Goal: Information Seeking & Learning: Find specific fact

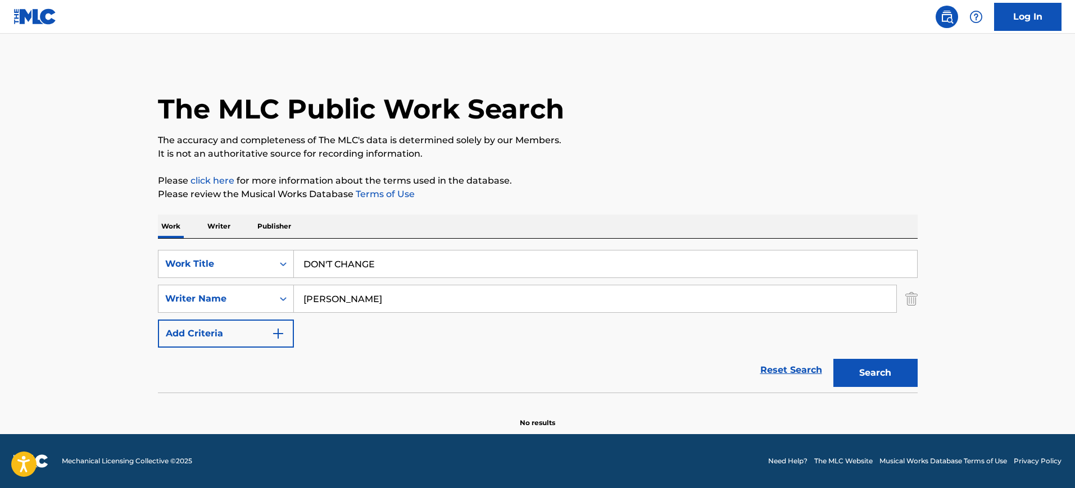
type input "[PERSON_NAME]"
click at [833, 359] on button "Search" at bounding box center [875, 373] width 84 height 28
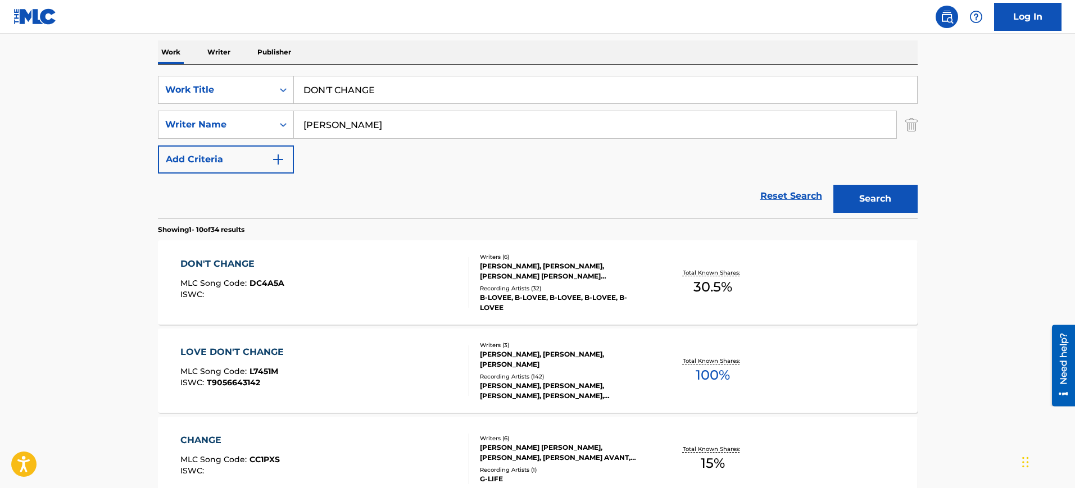
scroll to position [176, 0]
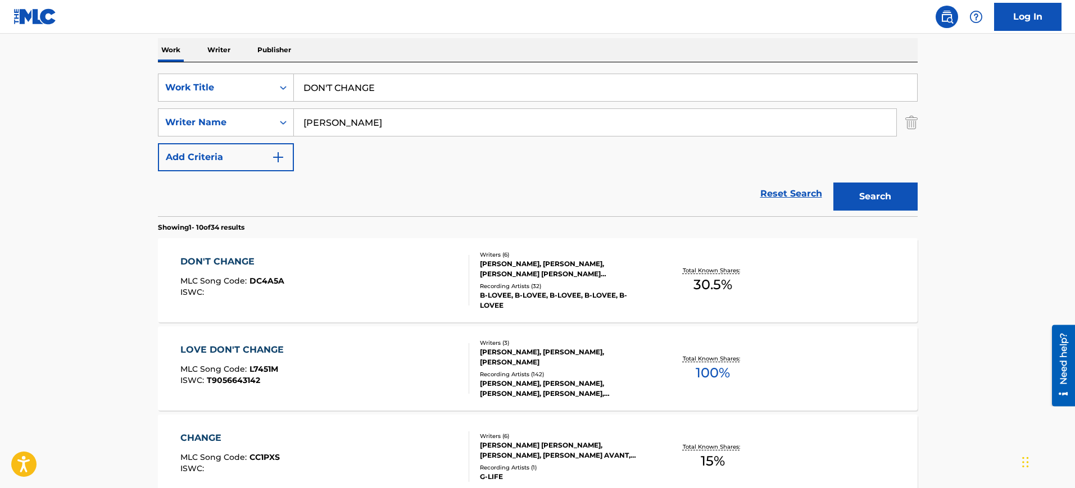
click at [357, 270] on div "DON'T CHANGE MLC Song Code : DC4A5A ISWC :" at bounding box center [324, 280] width 289 height 51
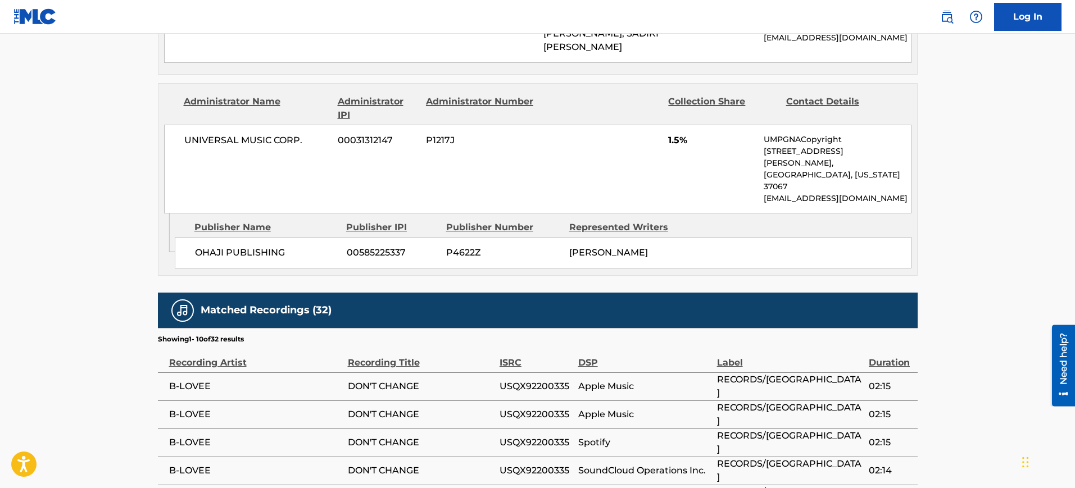
scroll to position [983, 0]
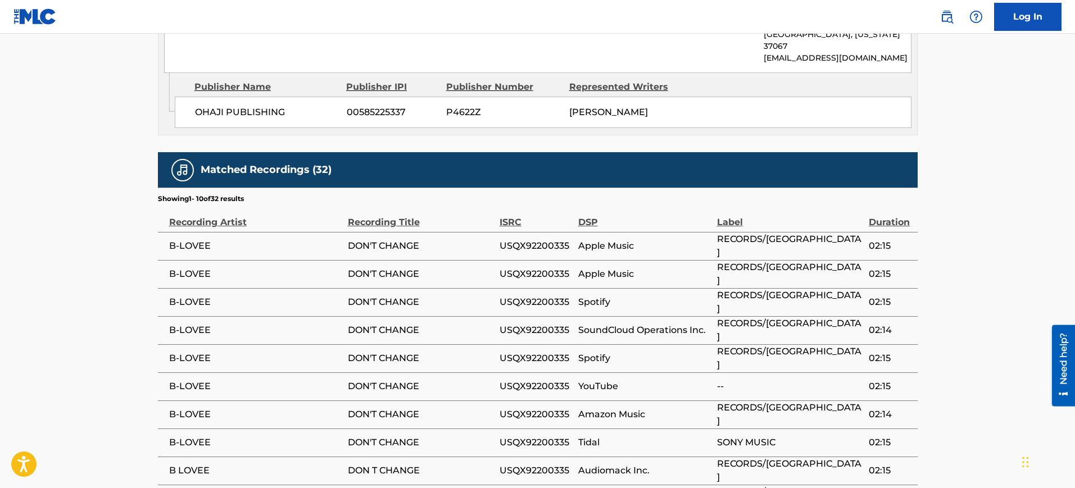
click at [632, 429] on td "Tidal" at bounding box center [647, 443] width 139 height 28
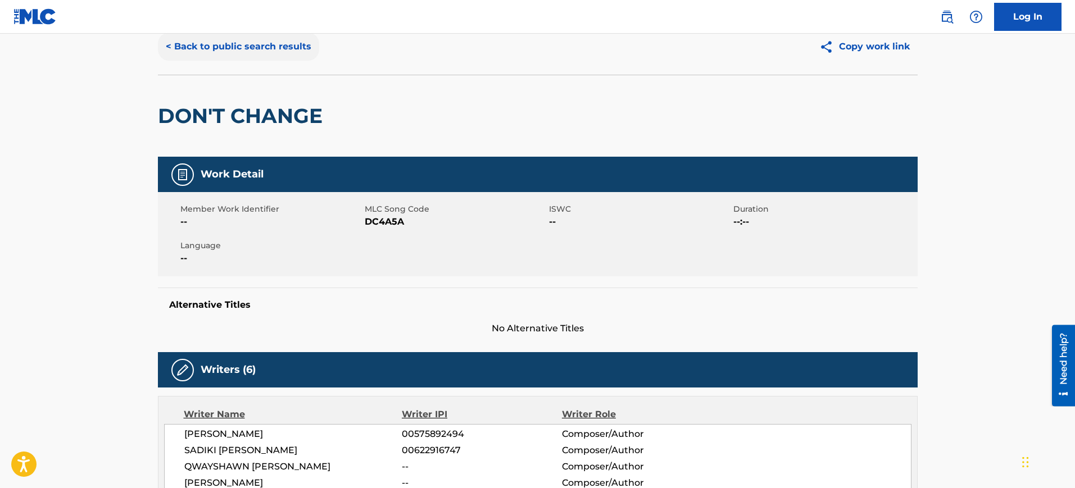
scroll to position [0, 0]
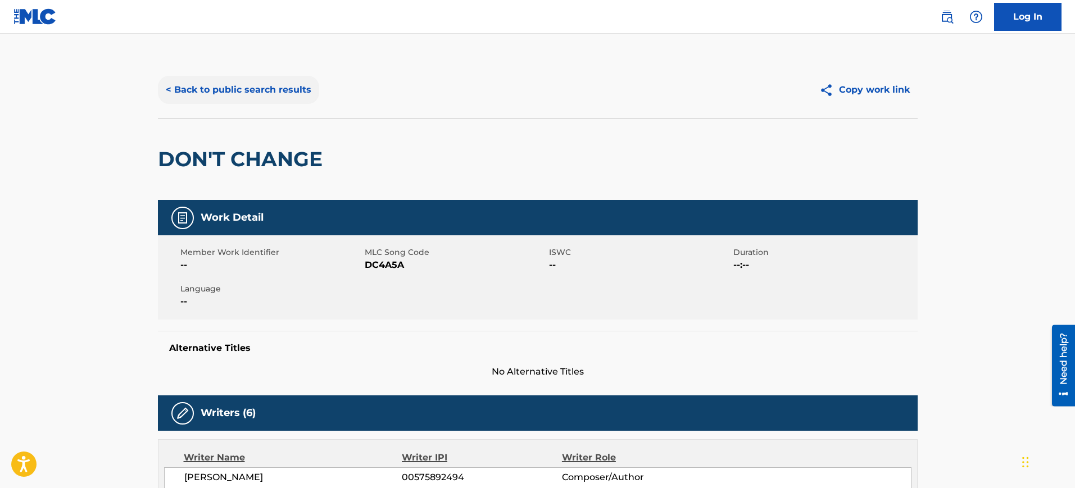
click at [219, 87] on button "< Back to public search results" at bounding box center [238, 90] width 161 height 28
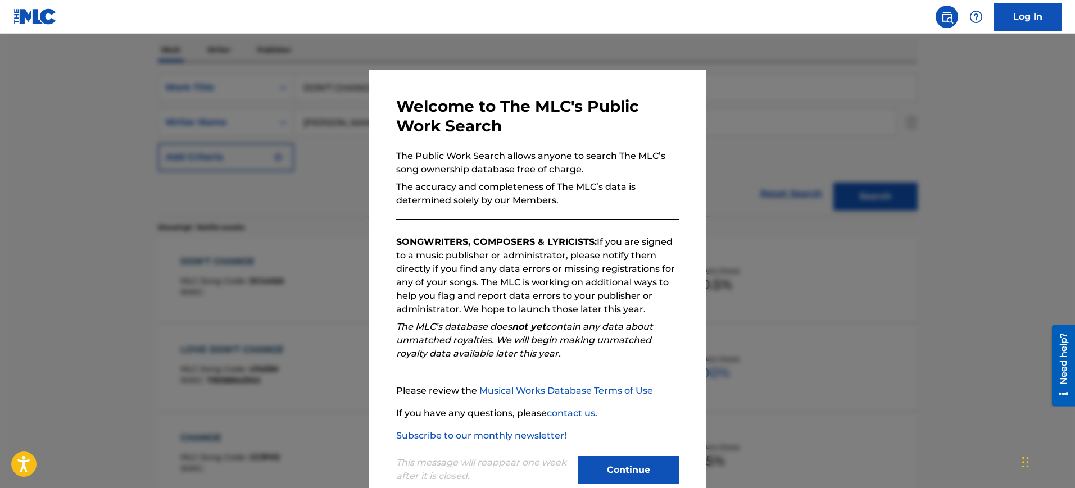
click at [798, 210] on div at bounding box center [537, 278] width 1075 height 488
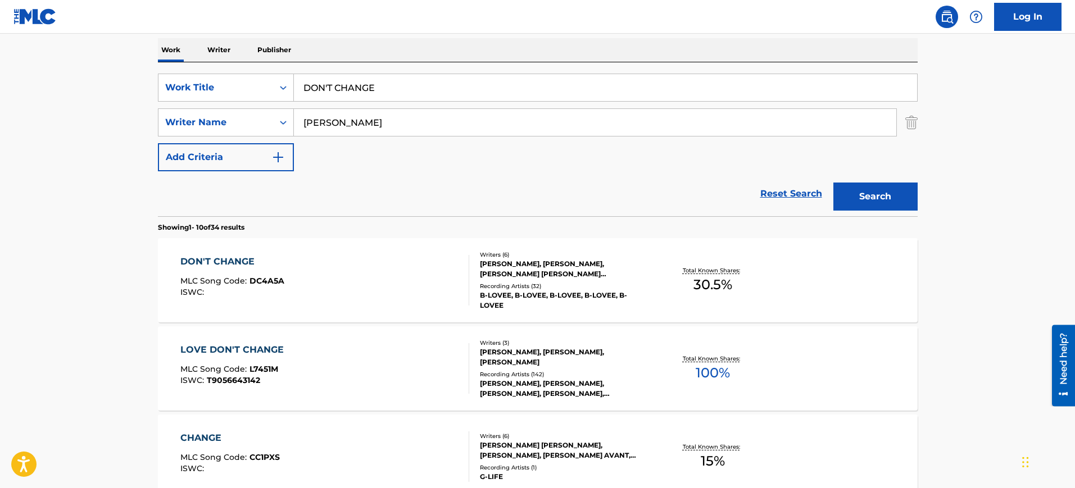
scroll to position [247, 0]
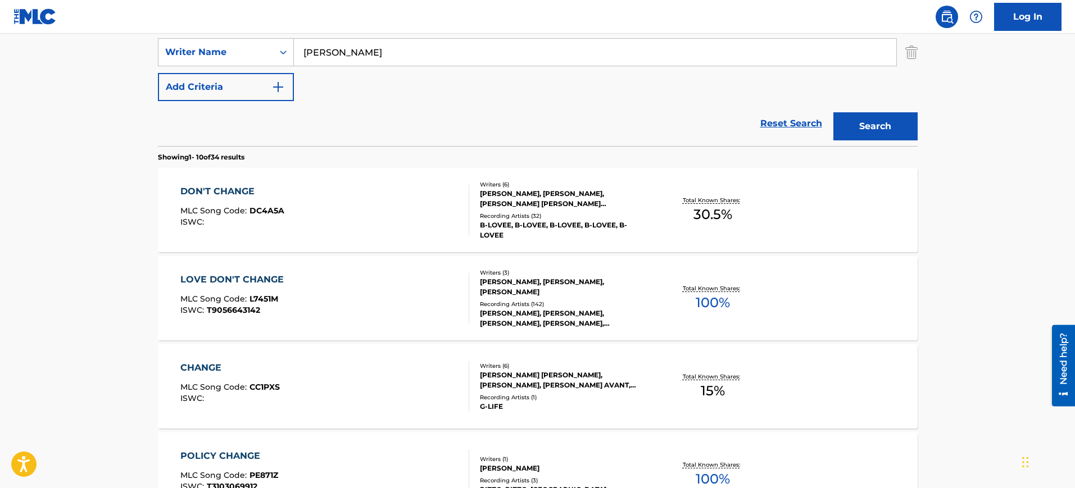
click at [393, 302] on div "LOVE DON'T CHANGE MLC Song Code : L7451M ISWC : T9056643142" at bounding box center [324, 298] width 289 height 51
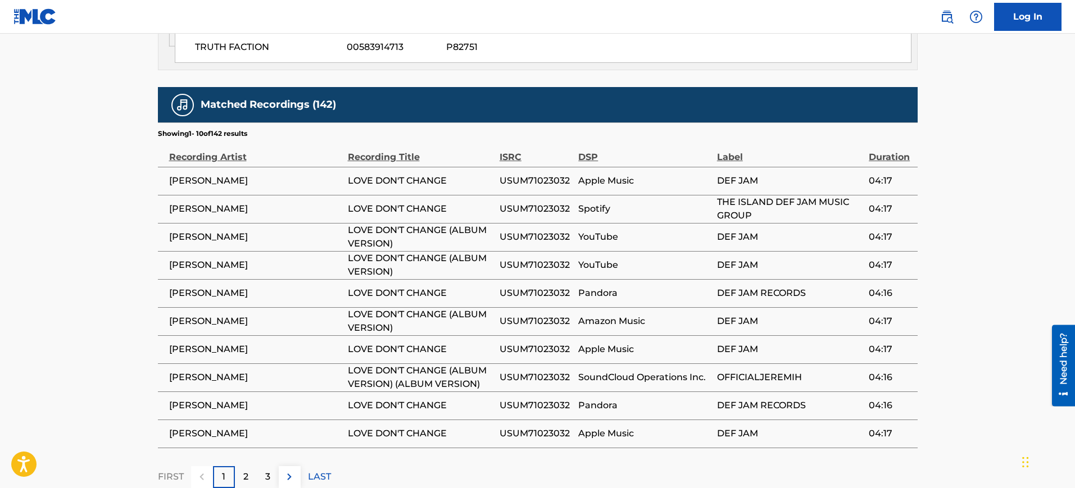
scroll to position [1258, 0]
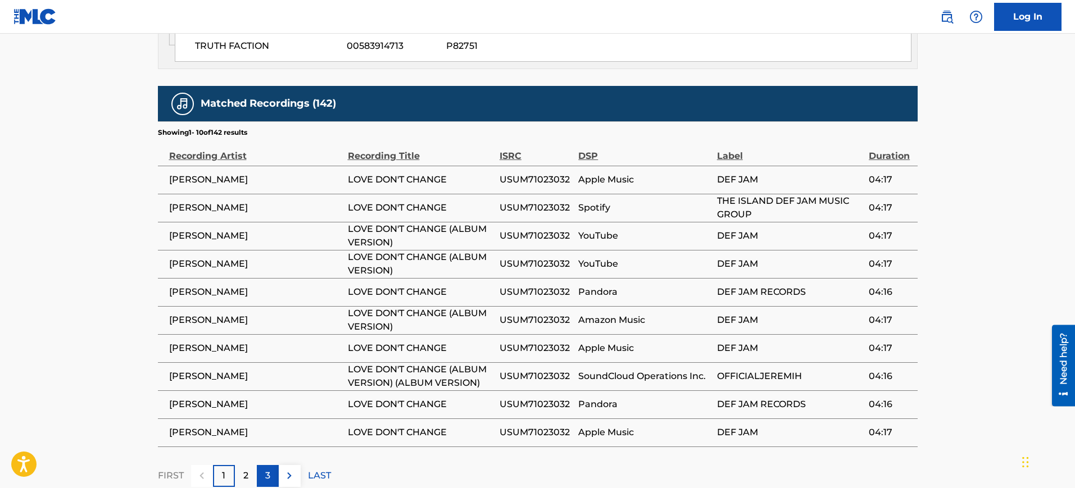
click at [257, 465] on div "3" at bounding box center [268, 476] width 22 height 22
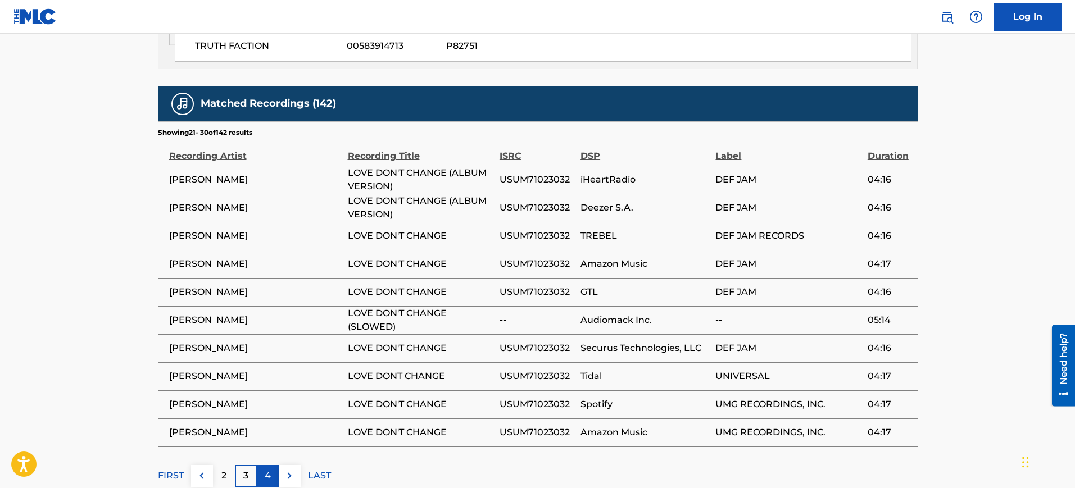
click at [258, 465] on div "4" at bounding box center [268, 476] width 22 height 22
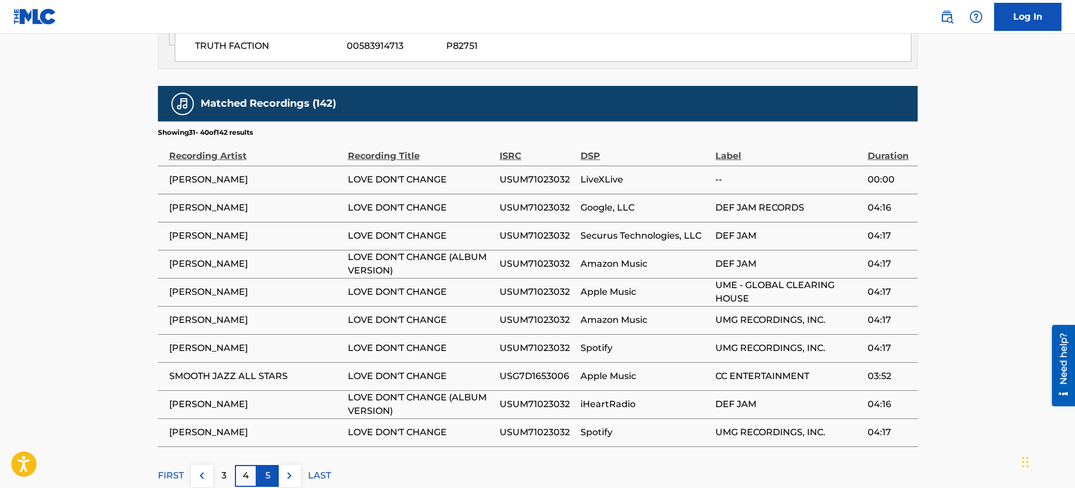
click at [271, 465] on div "5" at bounding box center [268, 476] width 22 height 22
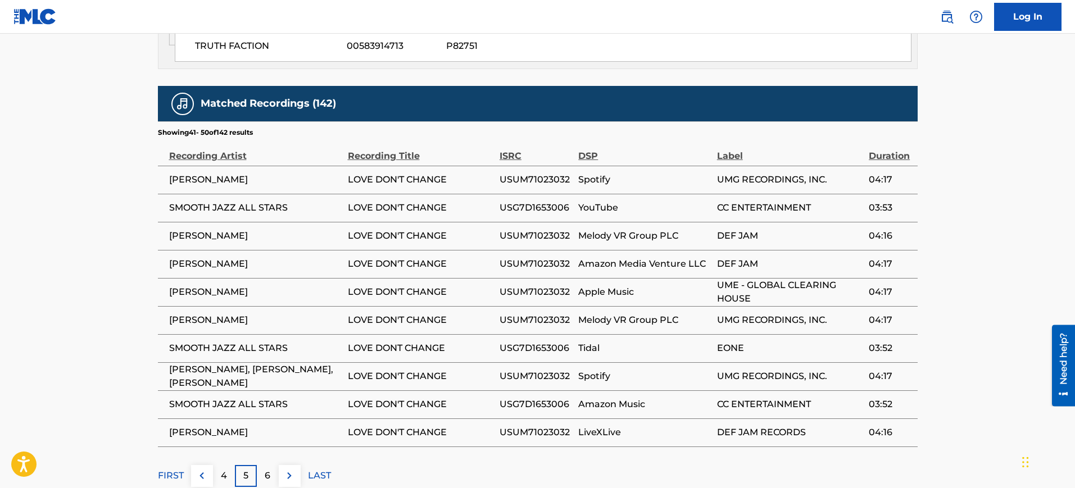
click at [262, 465] on div "6" at bounding box center [268, 476] width 22 height 22
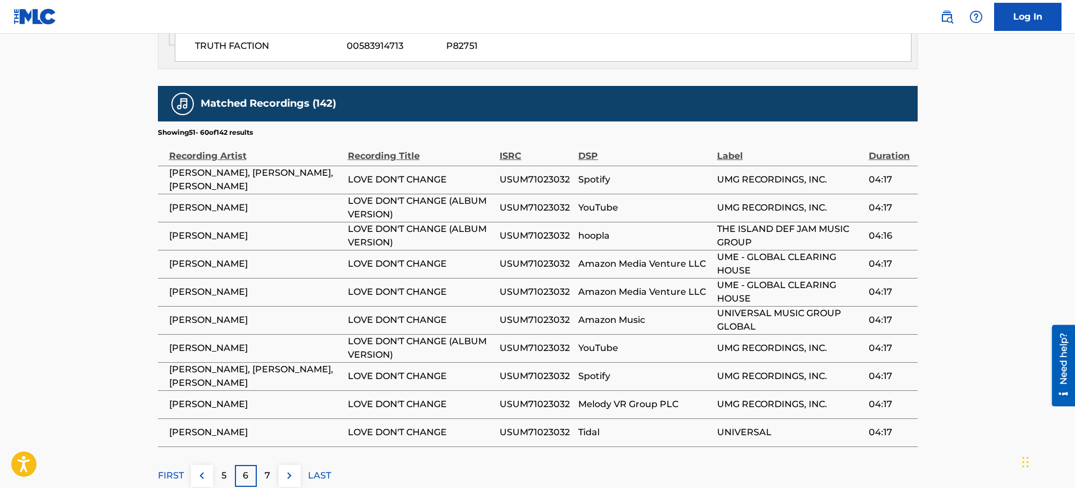
click at [262, 465] on div "7" at bounding box center [268, 476] width 22 height 22
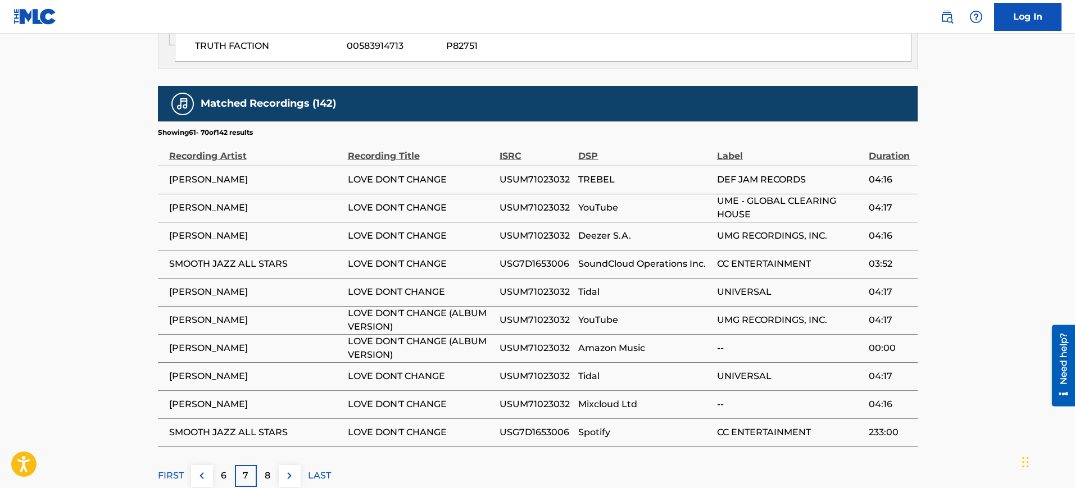
click at [262, 465] on div "8" at bounding box center [268, 476] width 22 height 22
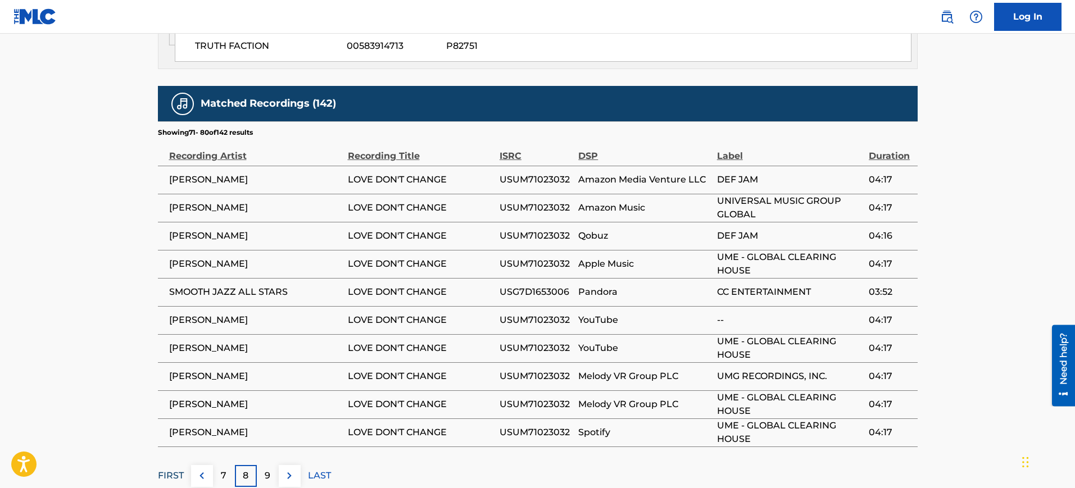
click at [169, 469] on p "FIRST" at bounding box center [171, 475] width 26 height 13
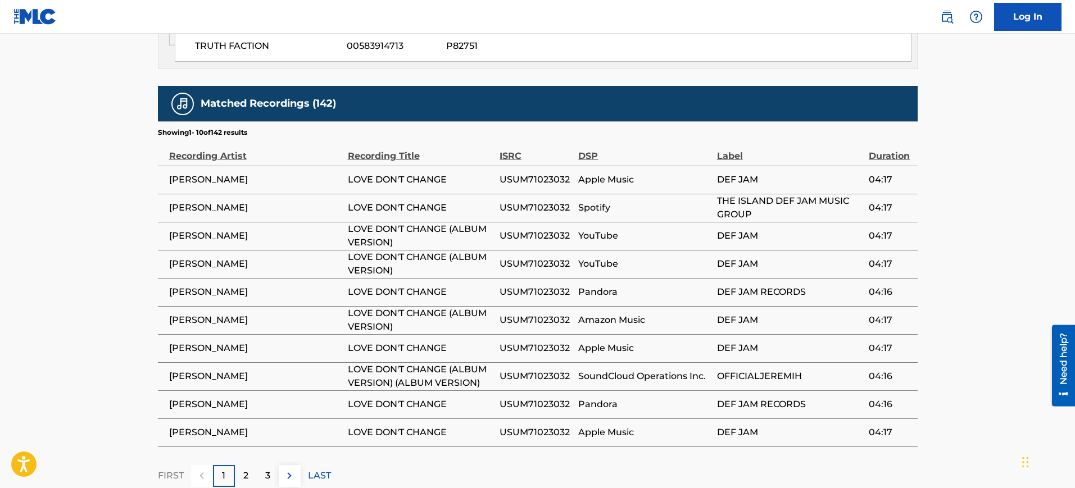
click at [485, 363] on span "LOVE DON'T CHANGE (ALBUM VERSION) (ALBUM VERSION)" at bounding box center [421, 376] width 146 height 27
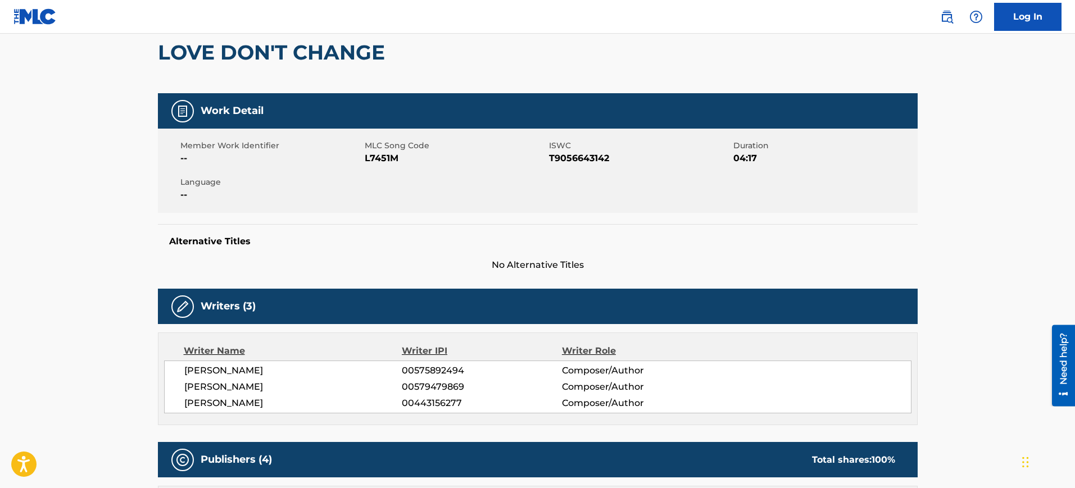
scroll to position [0, 0]
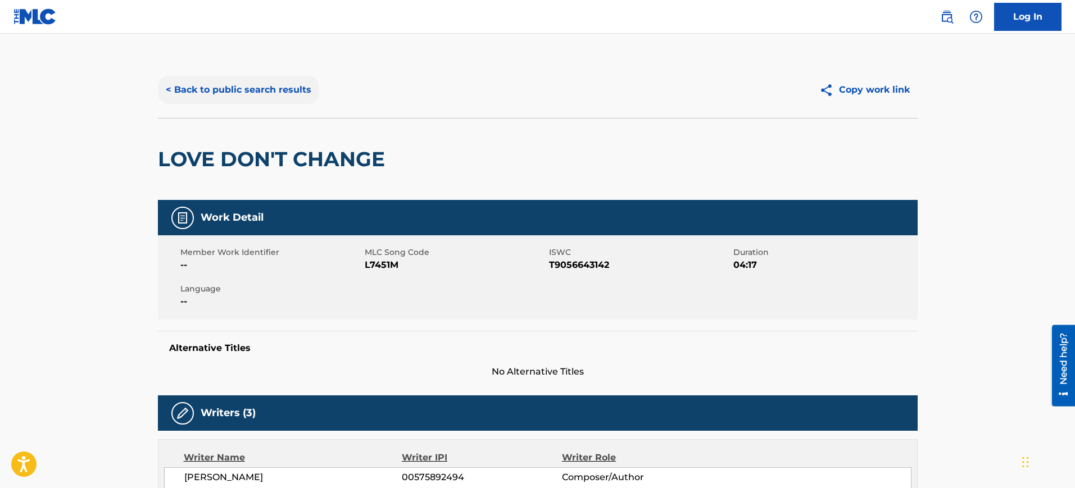
click at [225, 94] on button "< Back to public search results" at bounding box center [238, 90] width 161 height 28
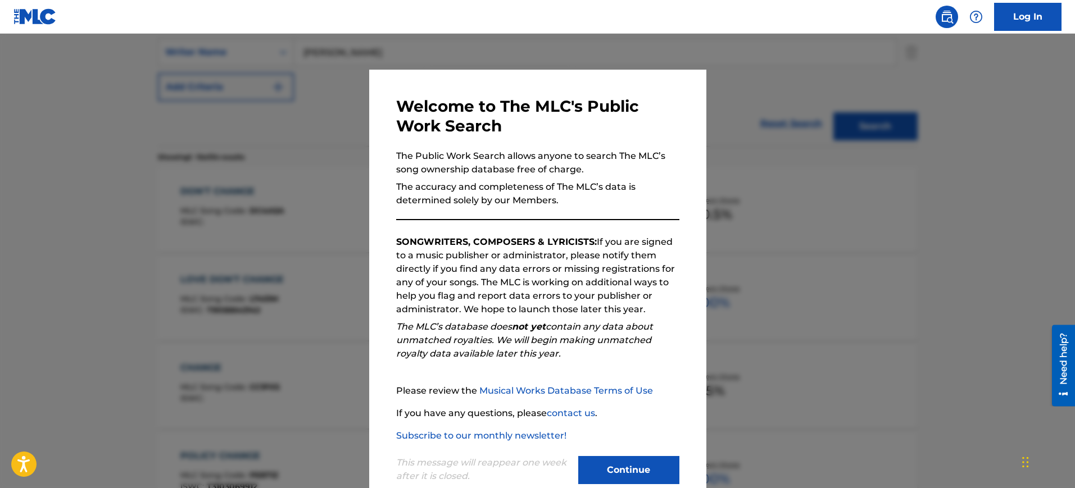
click at [806, 190] on div at bounding box center [537, 278] width 1075 height 488
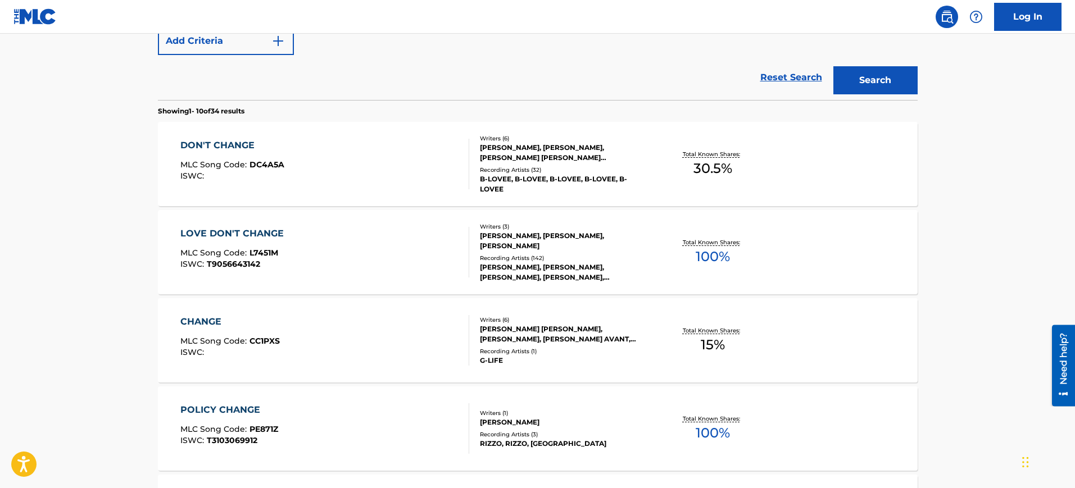
scroll to position [36, 0]
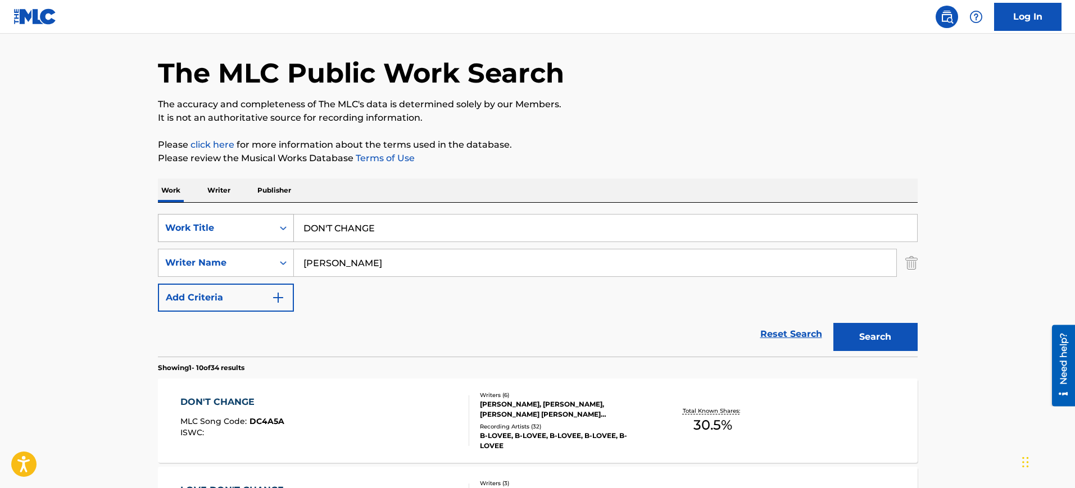
drag, startPoint x: 308, startPoint y: 233, endPoint x: 224, endPoint y: 233, distance: 84.3
click at [224, 233] on div "SearchWithCriteriabaf6b9ff-5e31-420a-a9a7-0f3ce2dc4a45 Work Title DON'T CHANGE" at bounding box center [538, 228] width 760 height 28
paste input "Livin My Life Daniel Gong"
type input "Livin My Life Daniel Gong"
drag, startPoint x: 348, startPoint y: 262, endPoint x: 234, endPoint y: 265, distance: 114.1
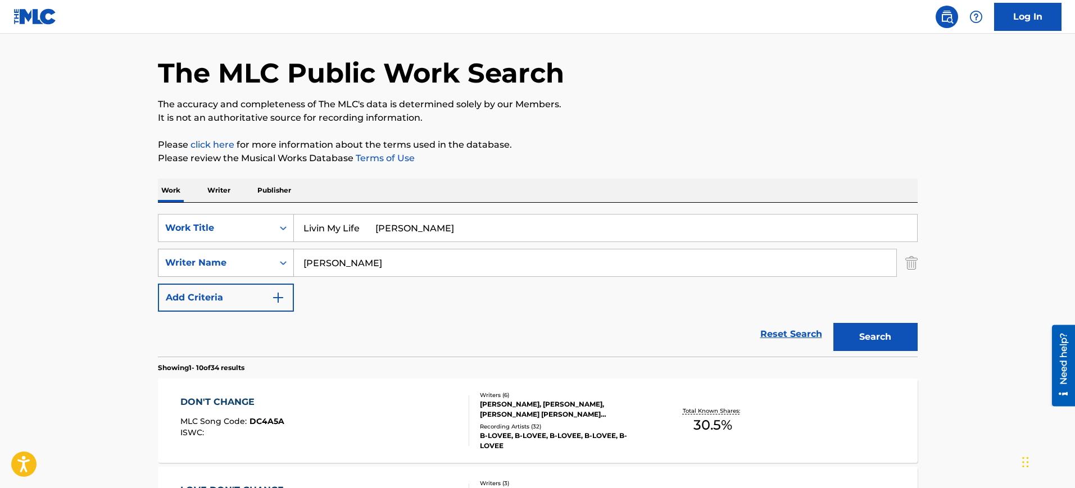
click at [234, 265] on div "SearchWithCriteriad270a169-7244-478e-9a00-0be5ea2e3944 Writer Name Felton" at bounding box center [538, 263] width 760 height 28
paste input "Livin My Life Daniel Gong"
type input "Livin My Life Daniel Gong"
drag, startPoint x: 362, startPoint y: 233, endPoint x: 443, endPoint y: 233, distance: 80.3
click at [443, 233] on input "Livin My Life Daniel Gong" at bounding box center [605, 228] width 623 height 27
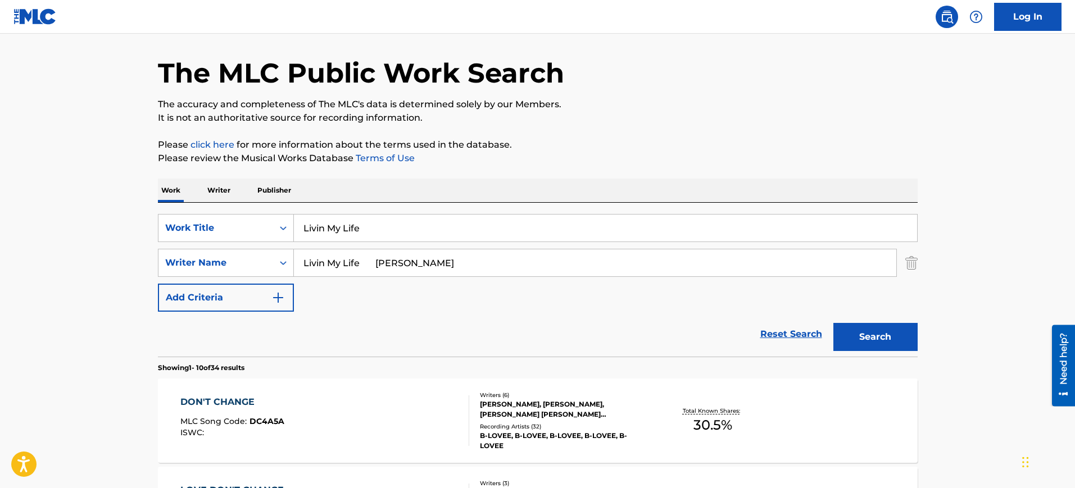
type input "Livin My Life"
drag, startPoint x: 394, startPoint y: 265, endPoint x: 145, endPoint y: 271, distance: 249.5
click at [833, 323] on button "Search" at bounding box center [875, 337] width 84 height 28
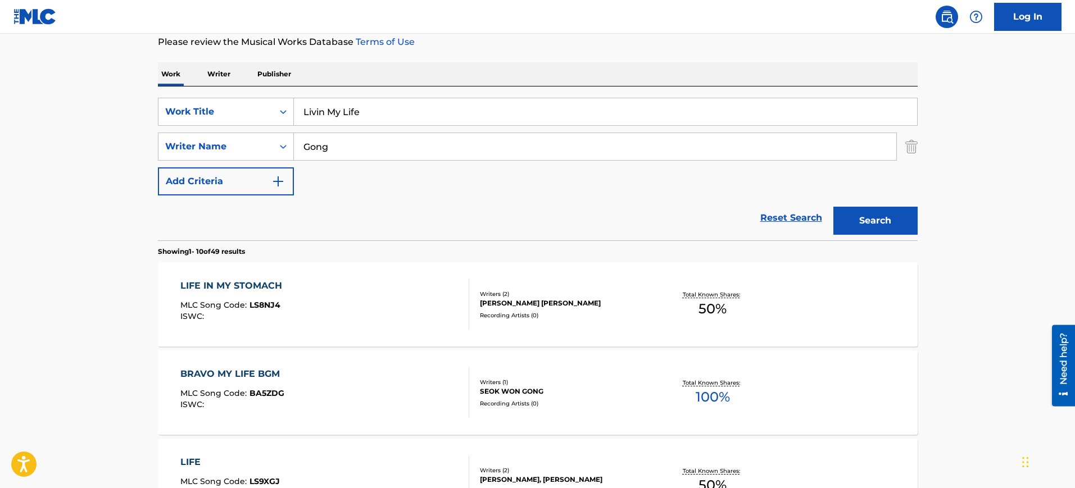
scroll to position [176, 0]
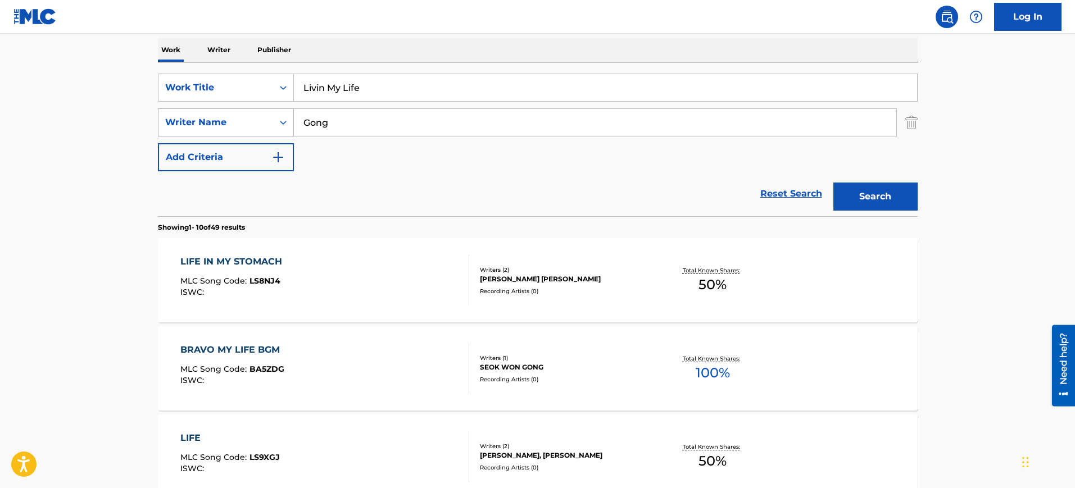
drag, startPoint x: 336, startPoint y: 124, endPoint x: 234, endPoint y: 128, distance: 101.8
click at [234, 128] on div "SearchWithCriteriad270a169-7244-478e-9a00-0be5ea2e3944 Writer Name Gong" at bounding box center [538, 122] width 760 height 28
paste input "Livin My Life Daniel"
click at [367, 120] on input "Livin My Life Daniel Gong" at bounding box center [595, 122] width 602 height 27
click at [364, 121] on input "Livin My Life Daniel Gong" at bounding box center [595, 122] width 602 height 27
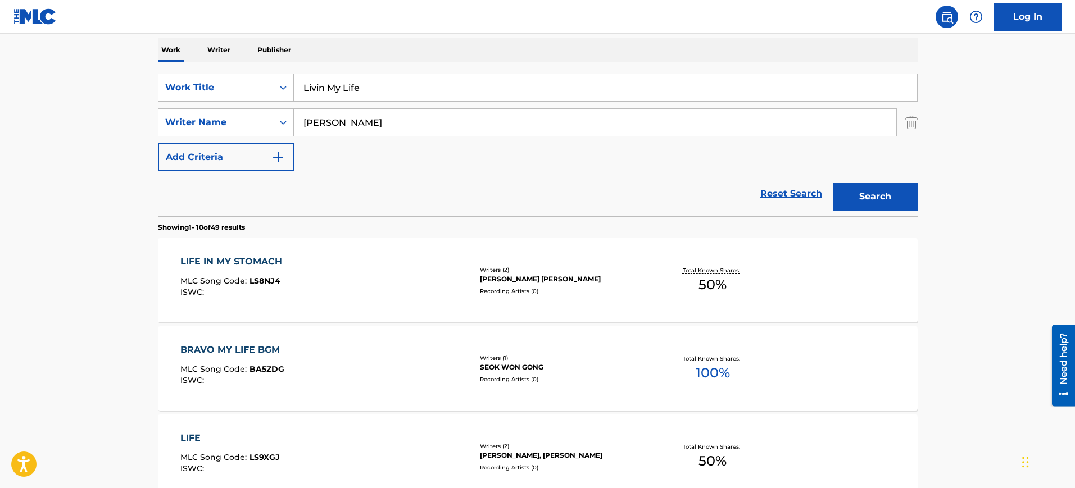
click at [833, 183] on button "Search" at bounding box center [875, 197] width 84 height 28
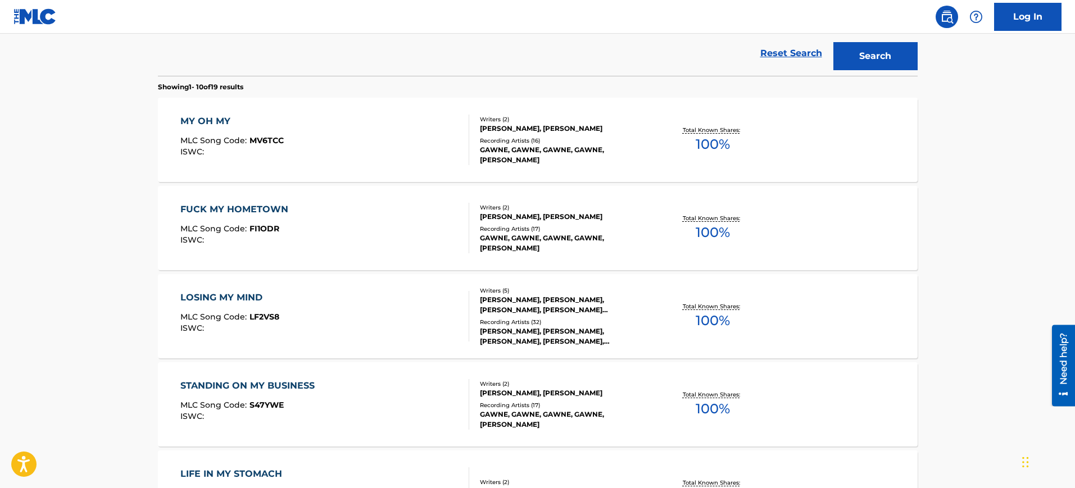
scroll to position [106, 0]
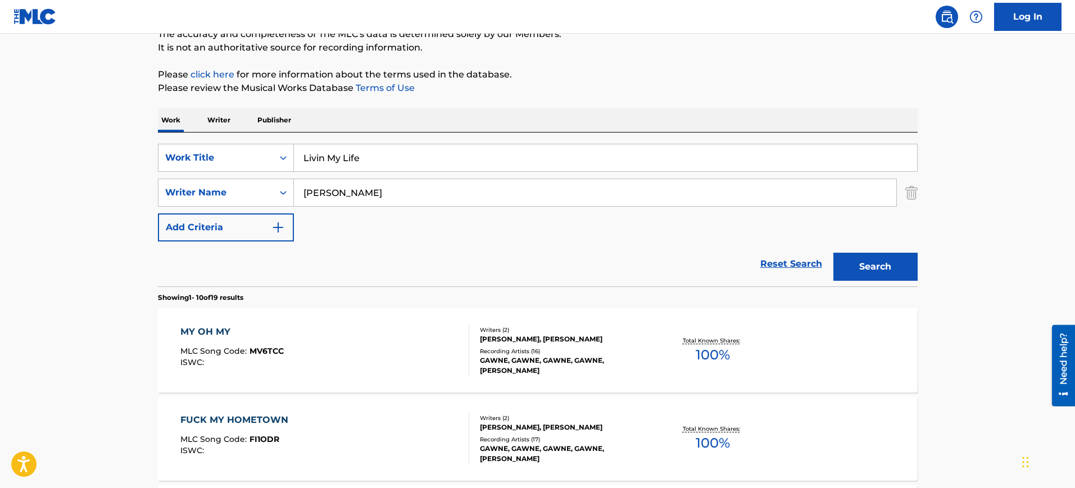
click at [378, 196] on input "Daniel Gong" at bounding box center [595, 192] width 602 height 27
paste input "PENXTEN"
type input "PENXTEN"
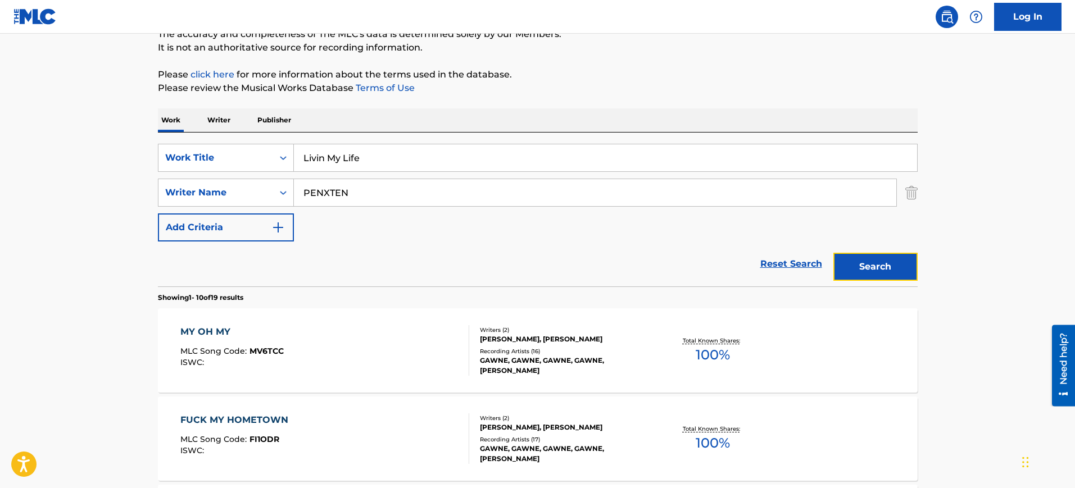
drag, startPoint x: 870, startPoint y: 261, endPoint x: 863, endPoint y: 262, distance: 7.4
click at [870, 261] on button "Search" at bounding box center [875, 267] width 84 height 28
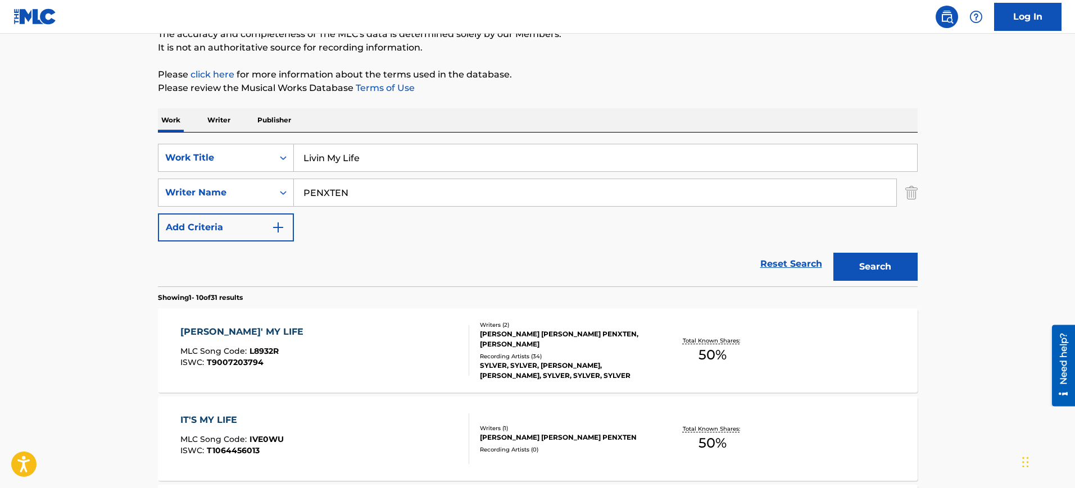
scroll to position [176, 0]
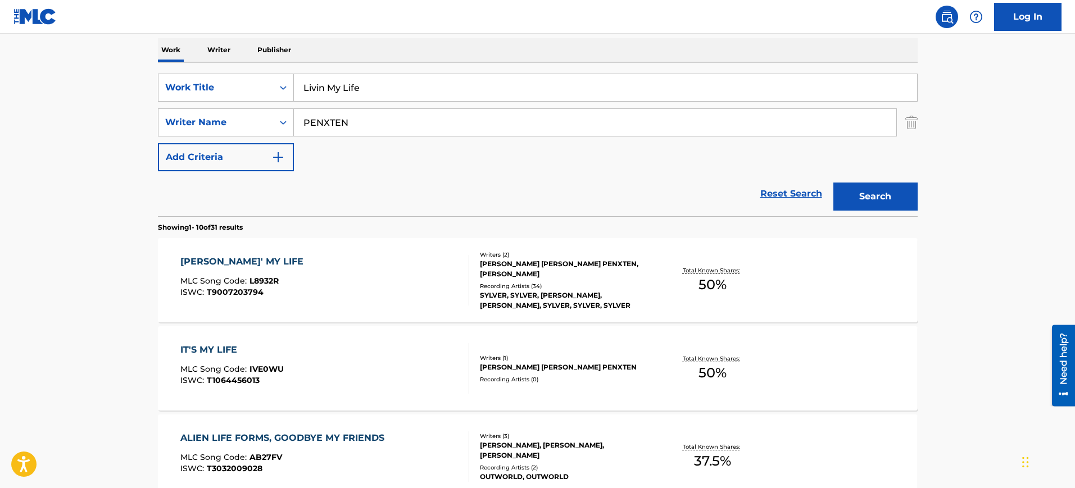
click at [349, 270] on div "LIVIN' MY LIFE MLC Song Code : L8932R ISWC : T9007203794" at bounding box center [324, 280] width 289 height 51
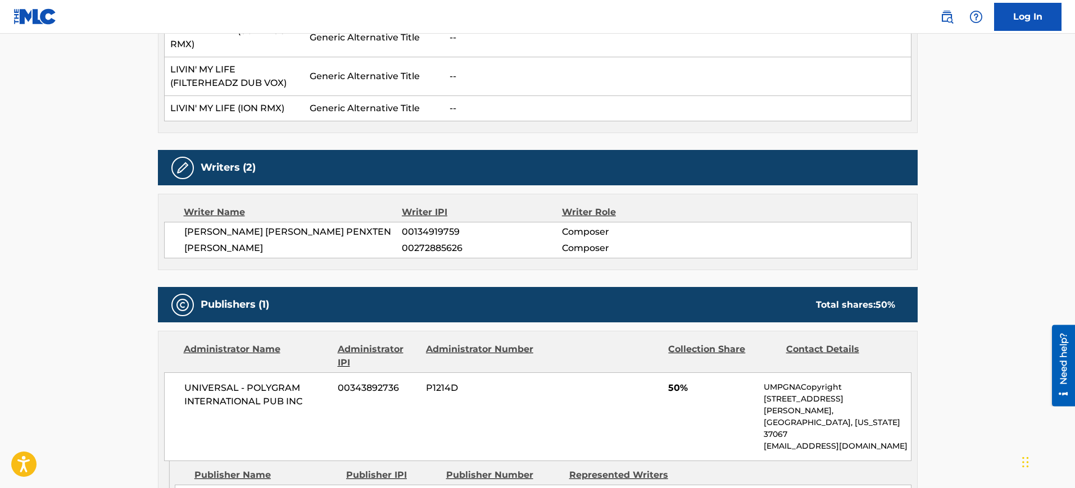
scroll to position [773, 0]
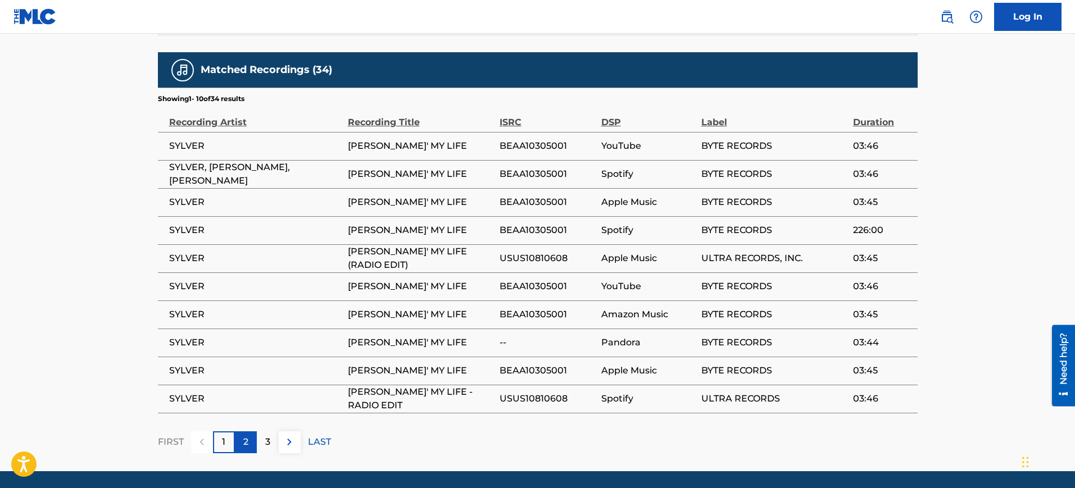
click at [248, 432] on div "2" at bounding box center [246, 443] width 22 height 22
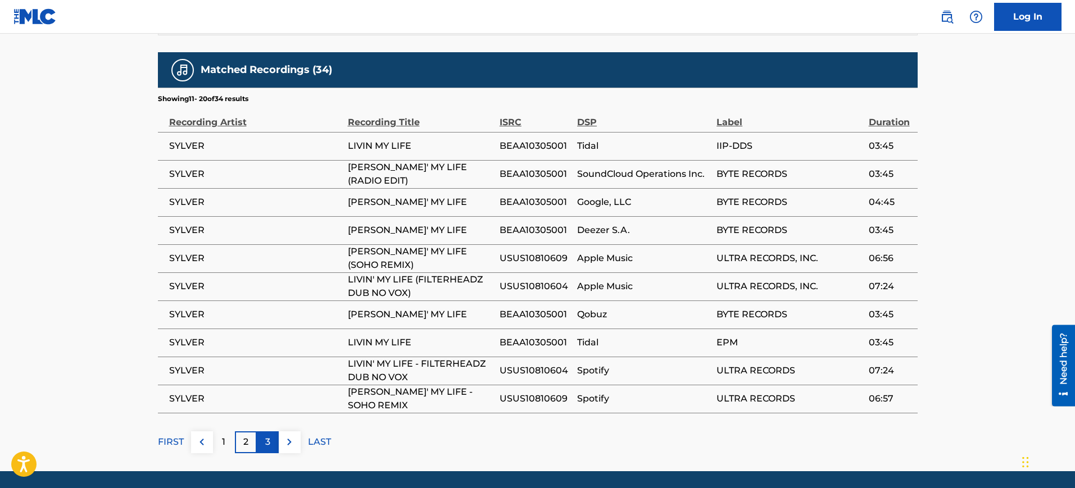
click at [267, 435] on p "3" at bounding box center [267, 441] width 5 height 13
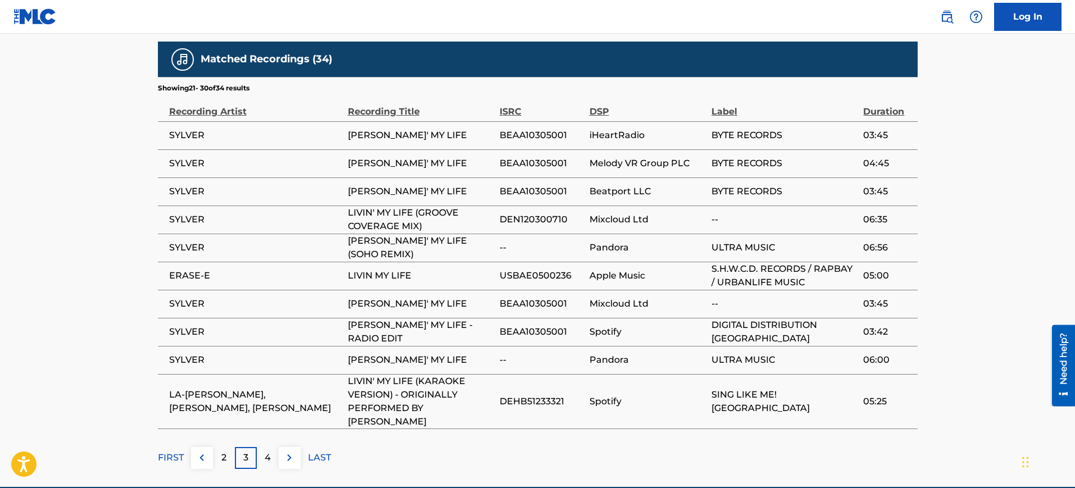
scroll to position [1158, 0]
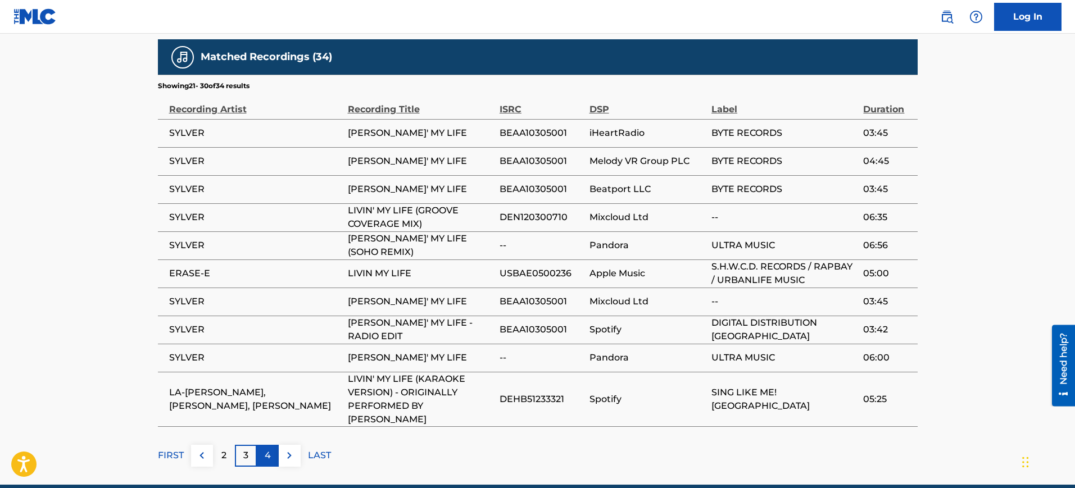
click at [265, 449] on p "4" at bounding box center [268, 455] width 6 height 13
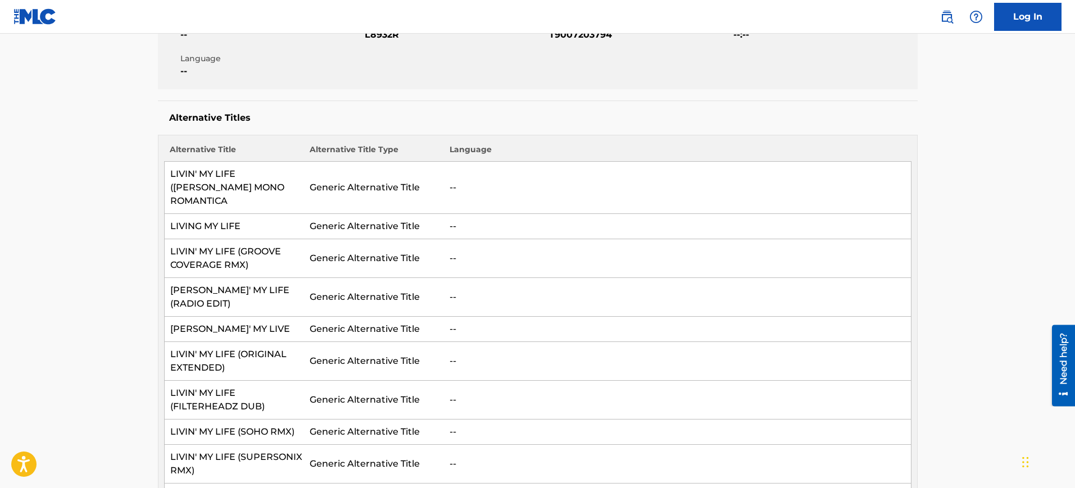
scroll to position [0, 0]
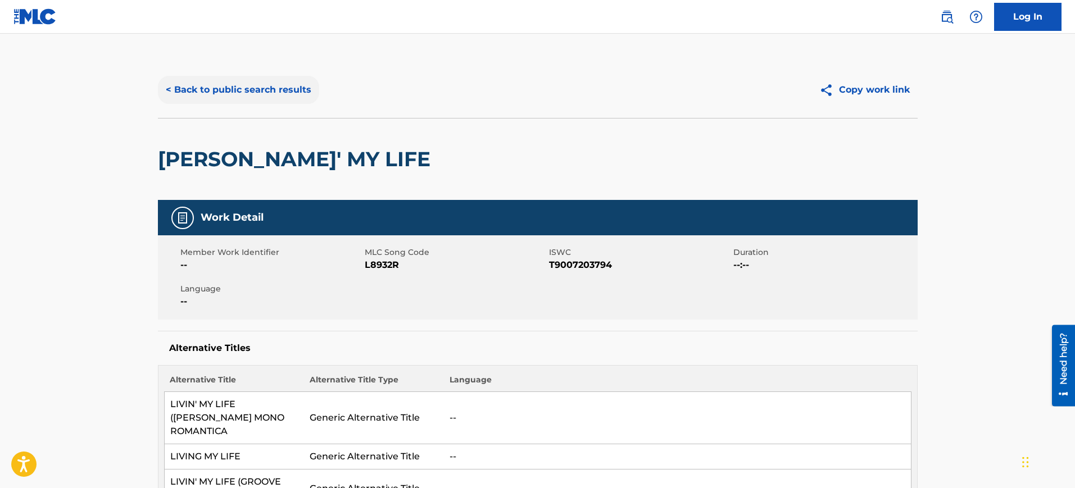
click at [249, 93] on button "< Back to public search results" at bounding box center [238, 90] width 161 height 28
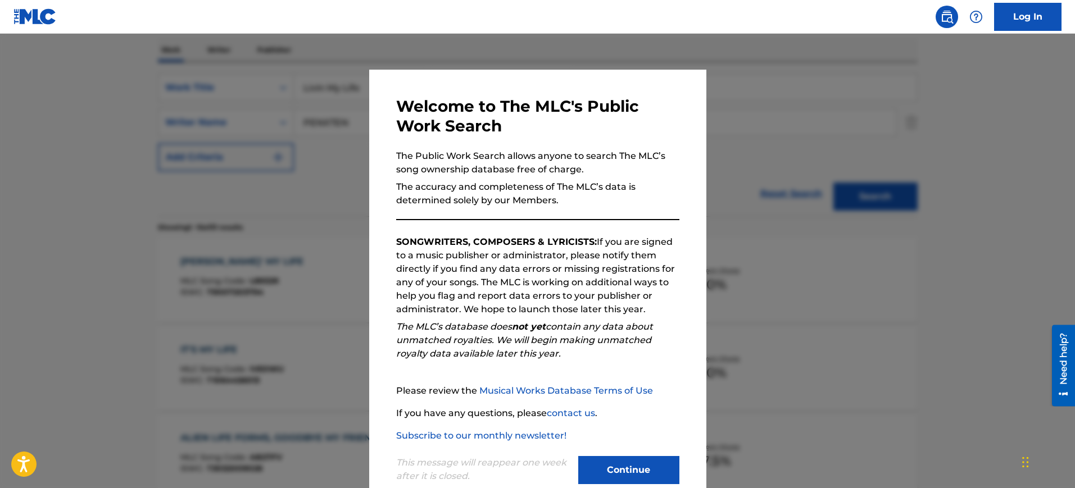
click at [679, 144] on div "Welcome to The MLC's Public Work Search The Public Work Search allows anyone to…" at bounding box center [537, 292] width 337 height 444
click at [783, 146] on div at bounding box center [537, 278] width 1075 height 488
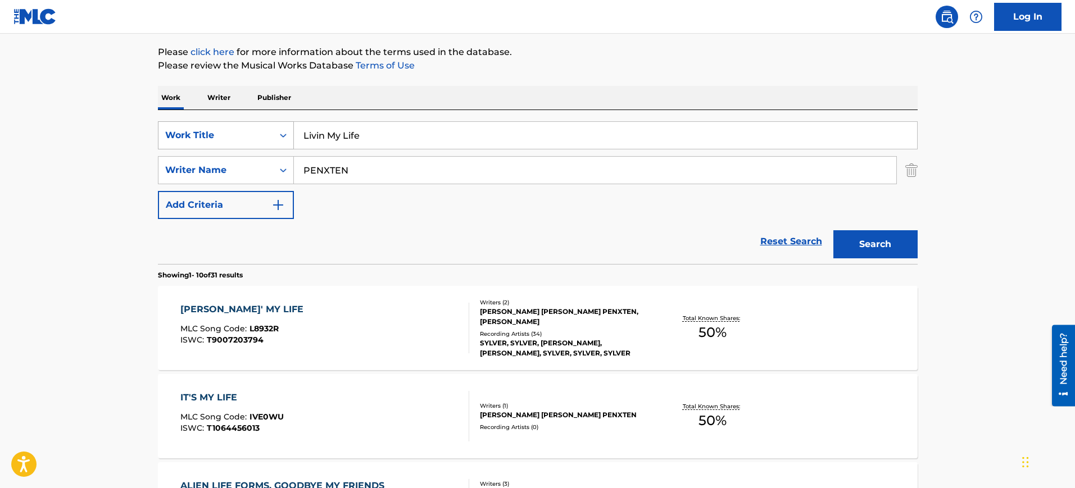
scroll to position [106, 0]
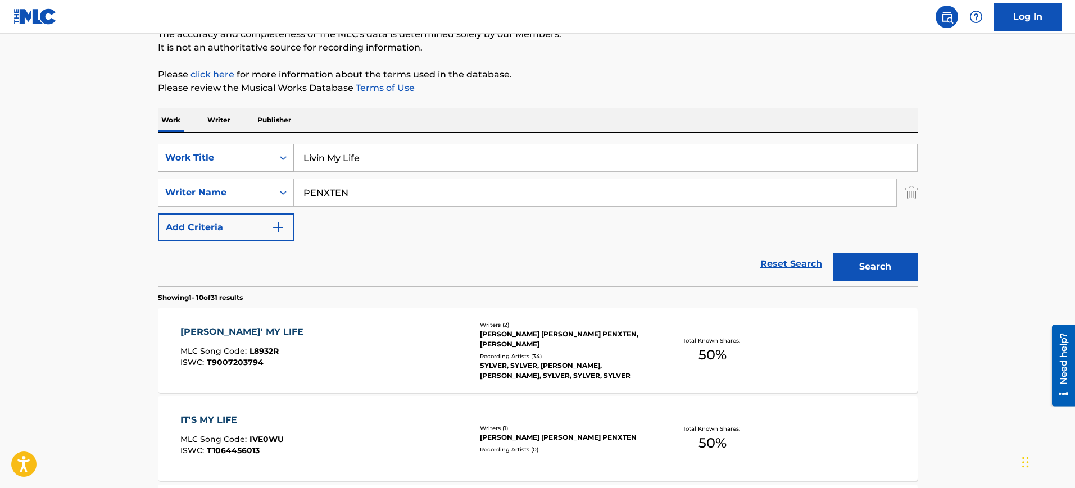
drag, startPoint x: 381, startPoint y: 163, endPoint x: 219, endPoint y: 163, distance: 162.4
click at [219, 163] on div "SearchWithCriteriabaf6b9ff-5e31-420a-a9a7-0f3ce2dc4a45 Work Title Livin My Life" at bounding box center [538, 158] width 760 height 28
paste input "Come To Me Robert Brookins"
type input "Come To Me Robert Brookins"
drag, startPoint x: 415, startPoint y: 196, endPoint x: 213, endPoint y: 196, distance: 201.7
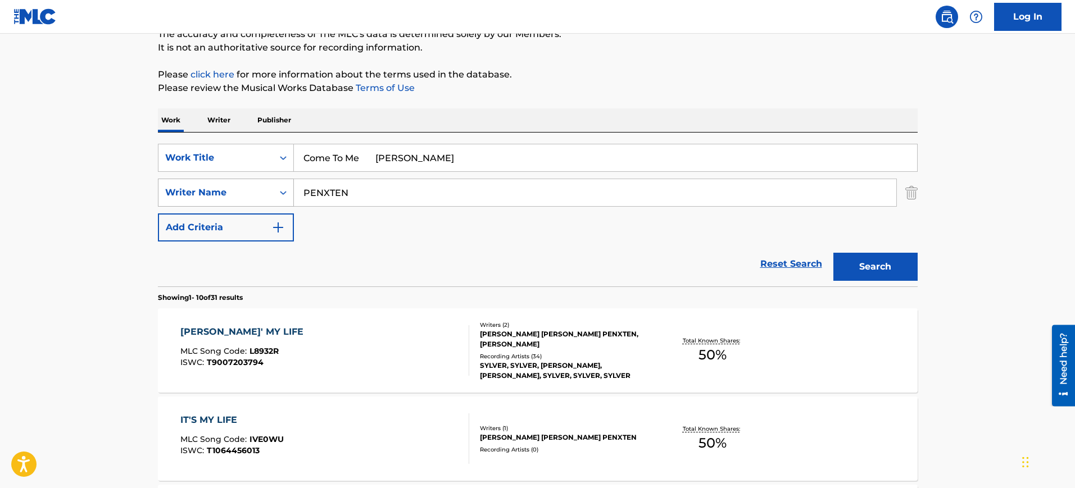
click at [213, 196] on div "SearchWithCriteriad270a169-7244-478e-9a00-0be5ea2e3944 Writer Name PENXTEN" at bounding box center [538, 193] width 760 height 28
paste input "Come To Me Robert Brookins"
type input "Come To Me Robert Brookins"
drag, startPoint x: 367, startPoint y: 160, endPoint x: 535, endPoint y: 159, distance: 167.4
click at [535, 159] on input "Come To Me Robert Brookins" at bounding box center [605, 157] width 623 height 27
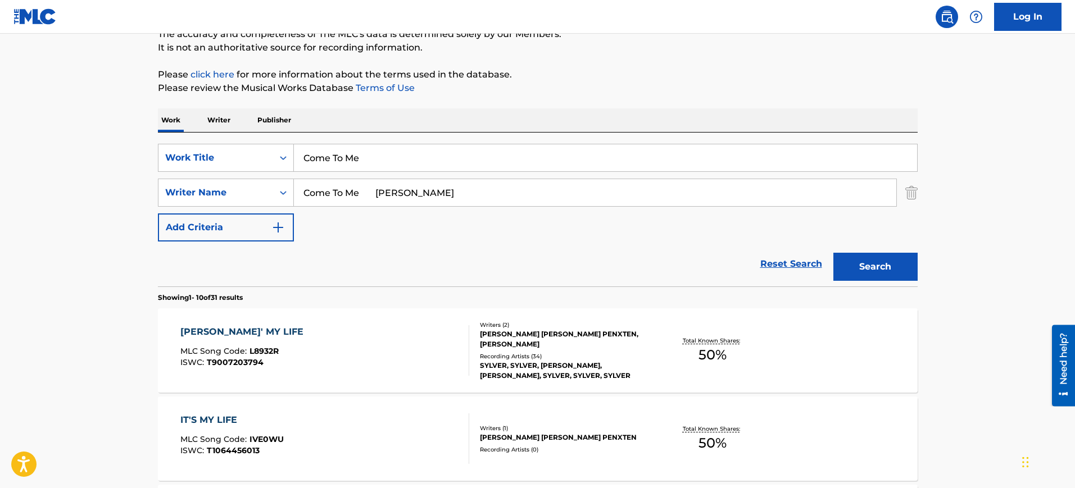
type input "Come To Me"
drag, startPoint x: 394, startPoint y: 195, endPoint x: 0, endPoint y: 174, distance: 395.0
type input "Brookins"
click at [833, 253] on button "Search" at bounding box center [875, 267] width 84 height 28
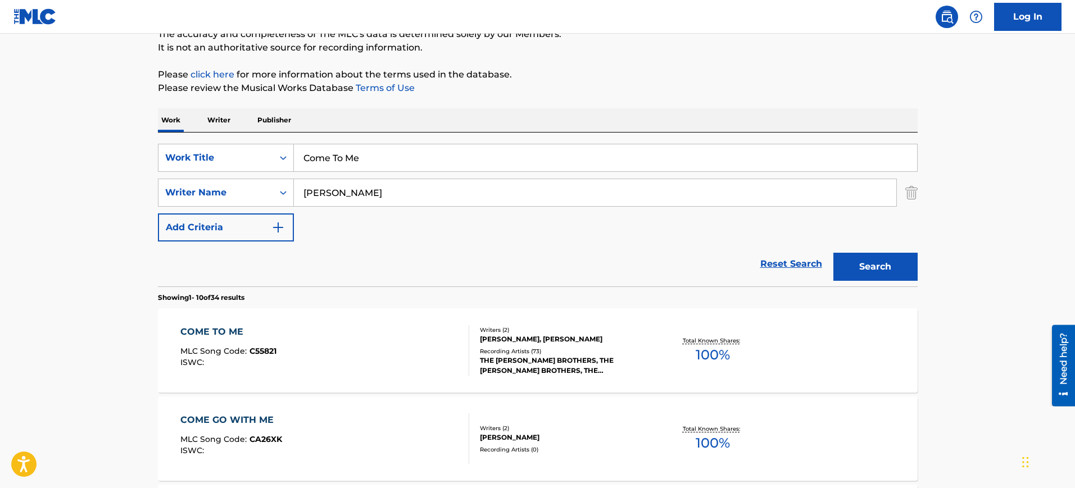
click at [316, 333] on div "COME TO ME MLC Song Code : C55821 ISWC :" at bounding box center [324, 350] width 289 height 51
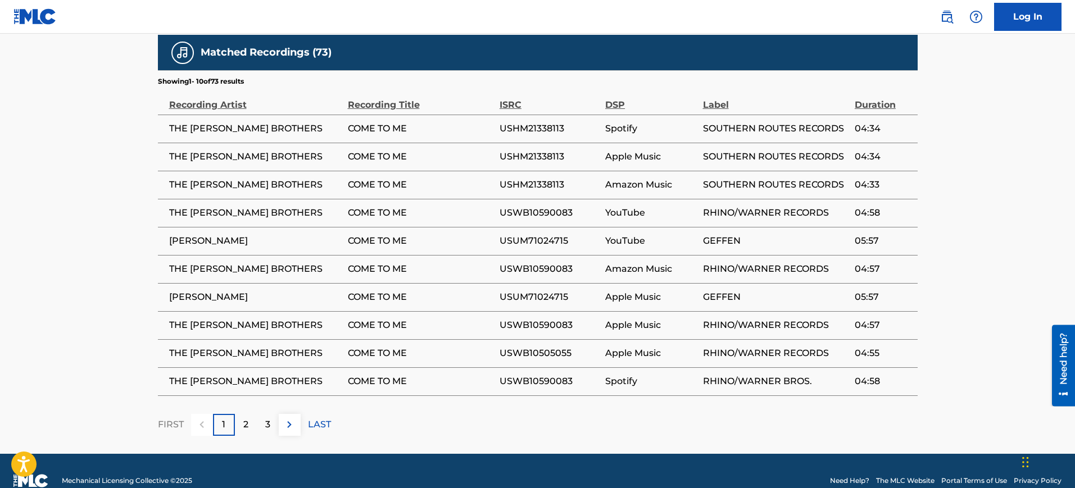
scroll to position [1074, 0]
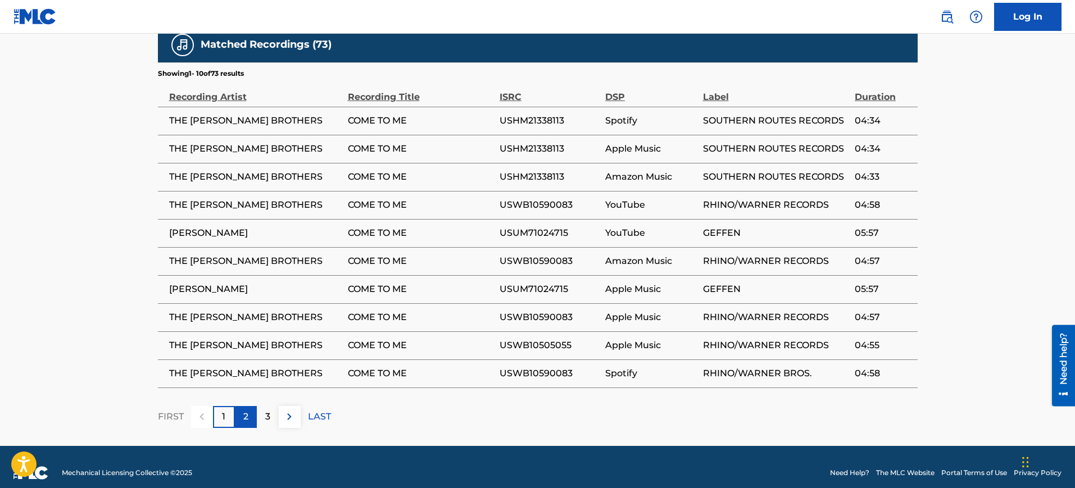
click at [242, 406] on div "2" at bounding box center [246, 417] width 22 height 22
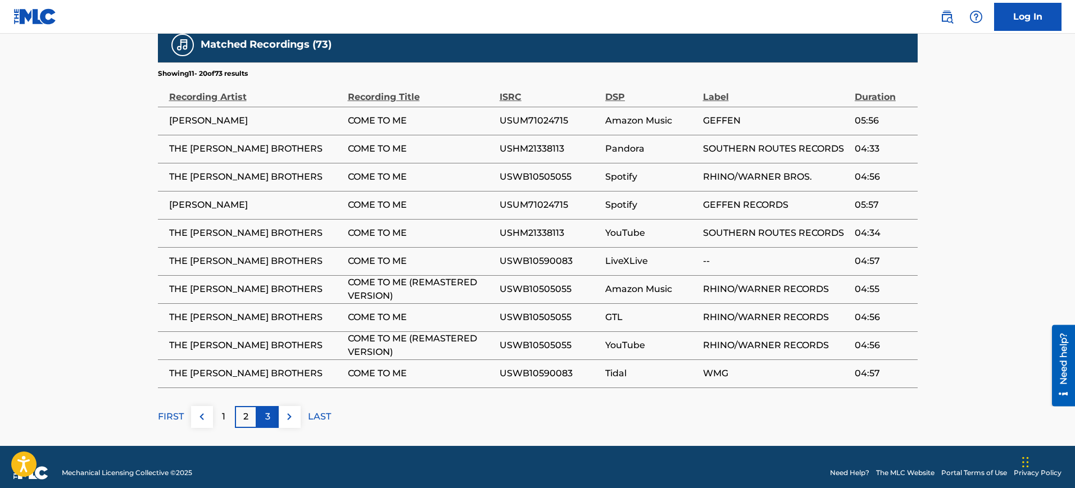
click at [260, 409] on div "3" at bounding box center [268, 417] width 22 height 22
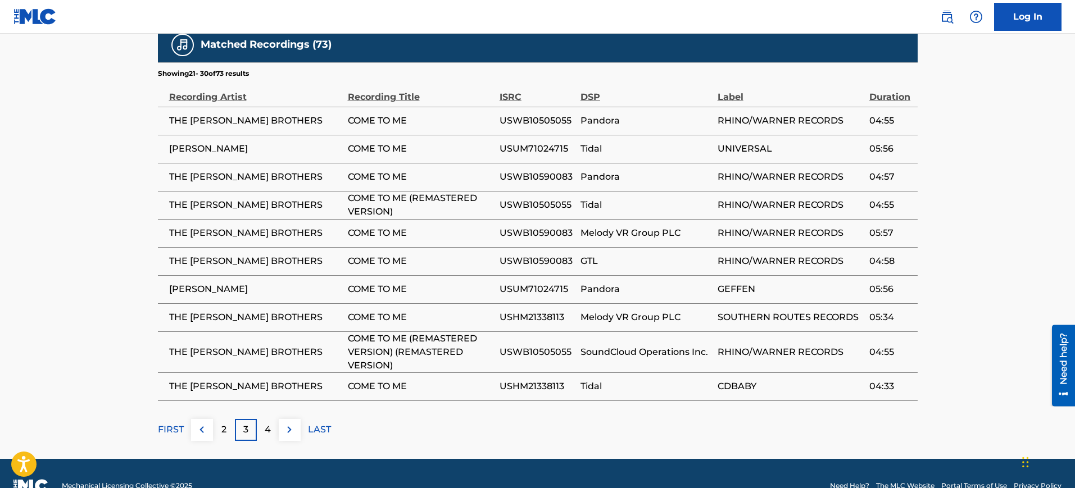
click at [260, 419] on div "4" at bounding box center [268, 430] width 22 height 22
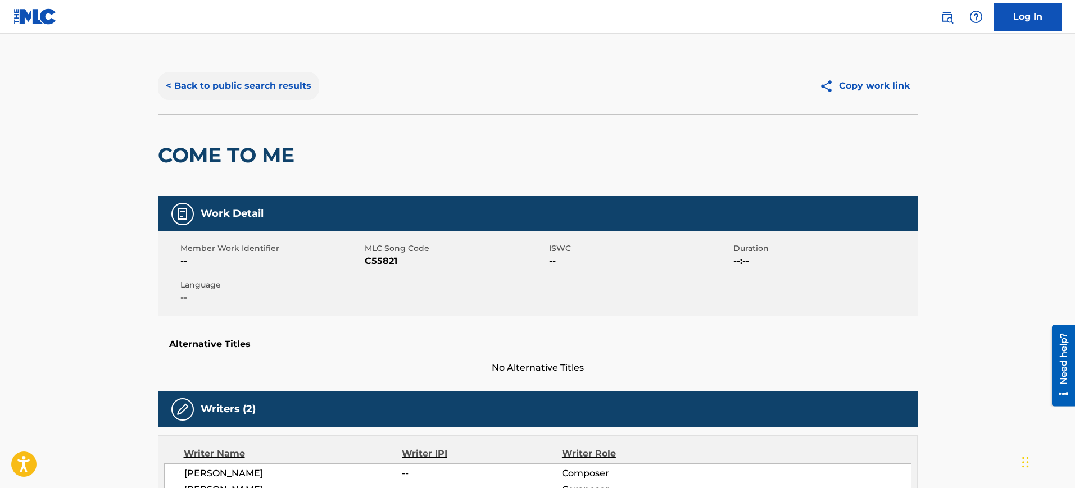
scroll to position [0, 0]
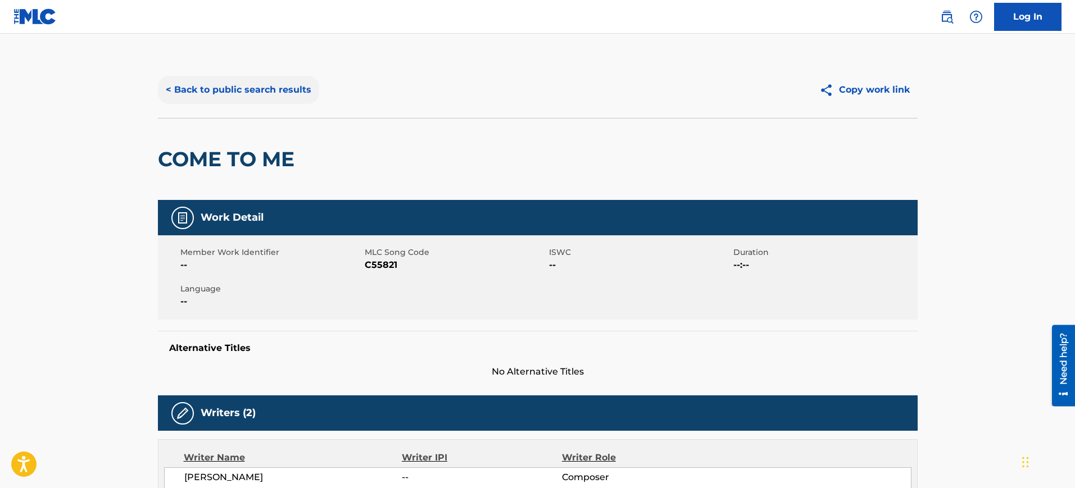
click at [255, 89] on button "< Back to public search results" at bounding box center [238, 90] width 161 height 28
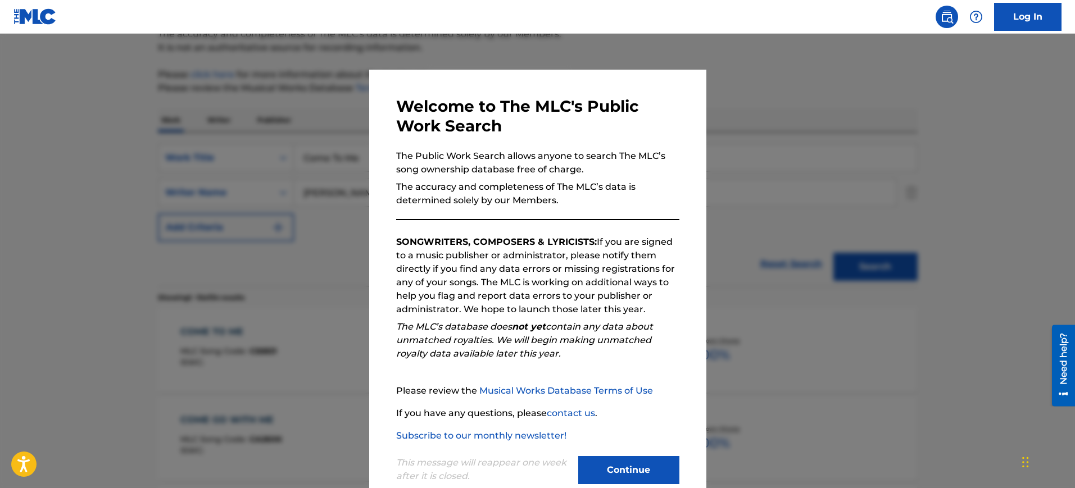
click at [789, 152] on div at bounding box center [537, 278] width 1075 height 488
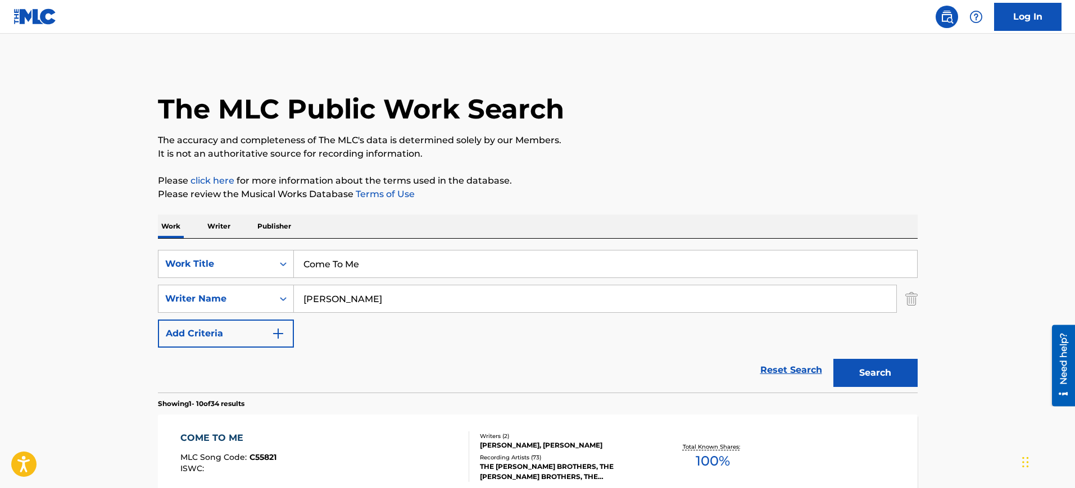
drag, startPoint x: 378, startPoint y: 264, endPoint x: 208, endPoint y: 279, distance: 170.4
click at [209, 279] on div "SearchWithCriteriabaf6b9ff-5e31-420a-a9a7-0f3ce2dc4a45 Work Title Come To Me Se…" at bounding box center [538, 299] width 760 height 98
paste input "ELLA CA JIMENEZ SANDOVAL JOSE ALFREDO"
type input "ELLA CA JIMENEZ SANDOVAL JOSE ALFREDO"
drag, startPoint x: 359, startPoint y: 300, endPoint x: 221, endPoint y: 297, distance: 137.7
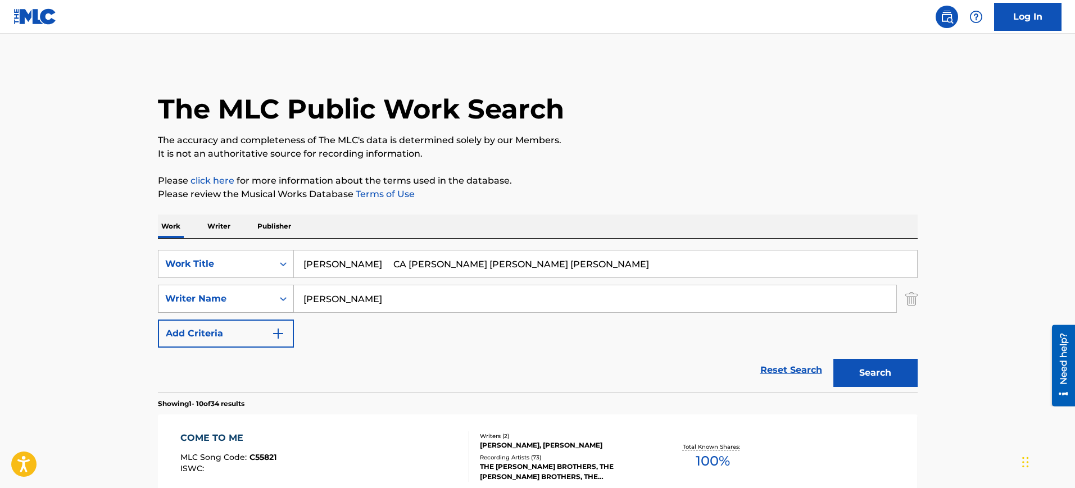
click at [221, 297] on div "SearchWithCriteriad270a169-7244-478e-9a00-0be5ea2e3944 Writer Name Brookins" at bounding box center [538, 299] width 760 height 28
paste input "ELLA CA JIMENEZ SANDOVAL JOSE ALFREDO"
type input "ELLA CA JIMENEZ SANDOVAL JOSE ALFREDO"
click at [316, 262] on input "ELLA CA JIMENEZ SANDOVAL JOSE ALFREDO" at bounding box center [605, 264] width 623 height 27
drag, startPoint x: 339, startPoint y: 264, endPoint x: 755, endPoint y: 264, distance: 415.2
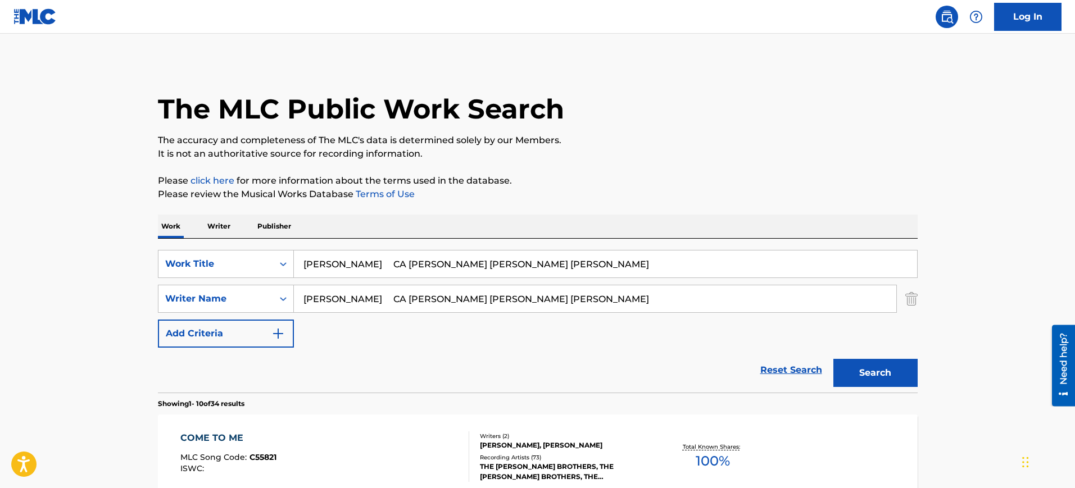
click at [754, 264] on input "ELLA CA JIMENEZ SANDOVAL JOSE ALFREDO" at bounding box center [605, 264] width 623 height 27
type input "ELLA"
drag, startPoint x: 501, startPoint y: 300, endPoint x: 0, endPoint y: 275, distance: 501.8
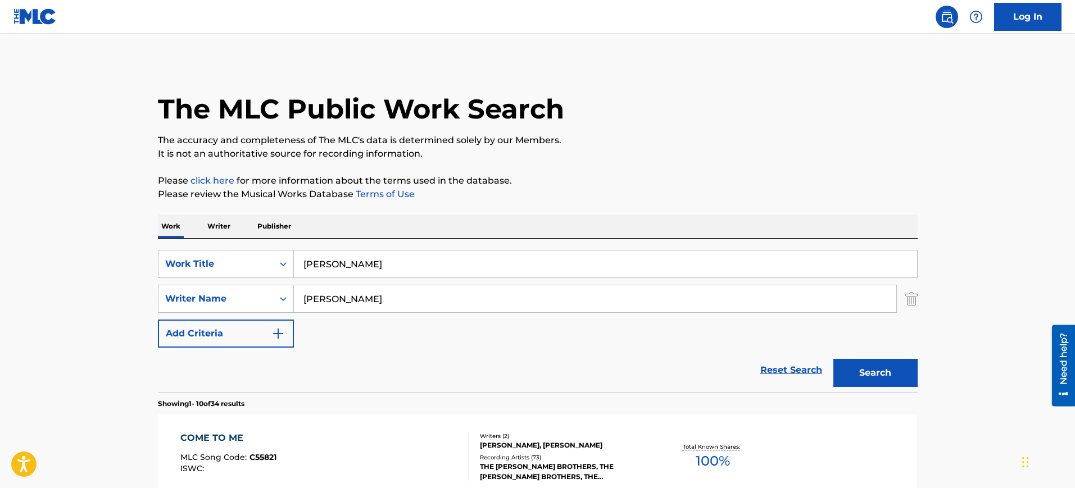
type input "ALFREDO"
click at [833, 359] on button "Search" at bounding box center [875, 373] width 84 height 28
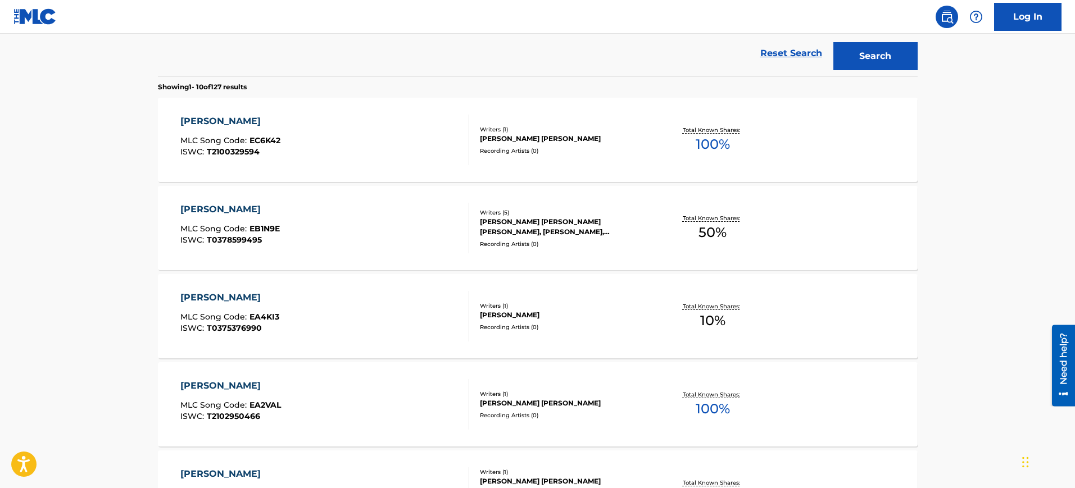
scroll to position [457, 0]
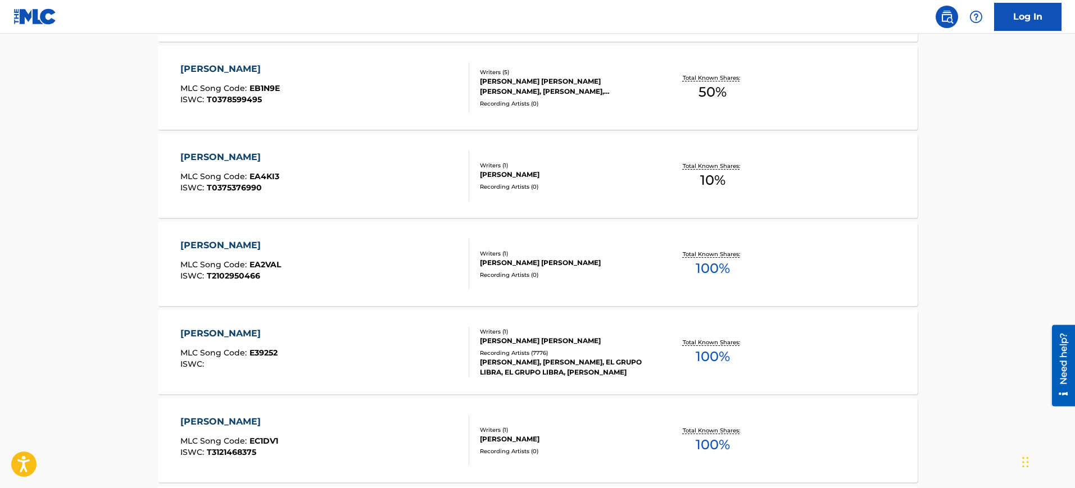
click at [393, 345] on div "ELLA MLC Song Code : E39252 ISWC :" at bounding box center [324, 352] width 289 height 51
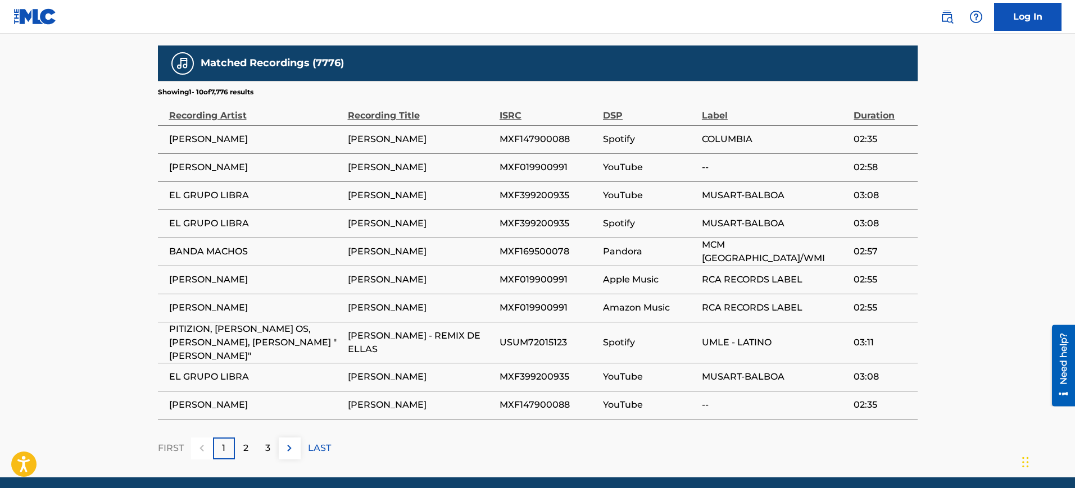
scroll to position [702, 0]
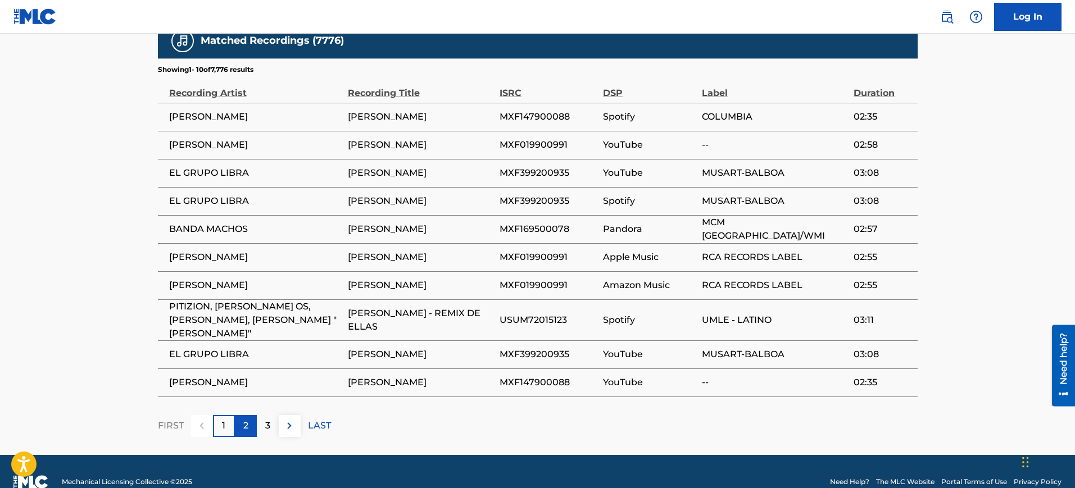
click at [252, 424] on div "2" at bounding box center [246, 426] width 22 height 22
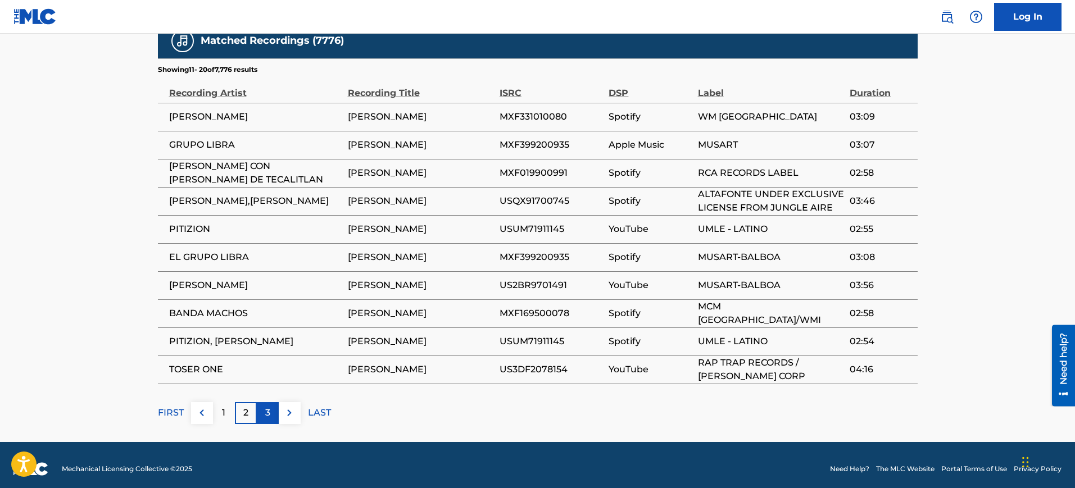
click at [271, 417] on div "3" at bounding box center [268, 413] width 22 height 22
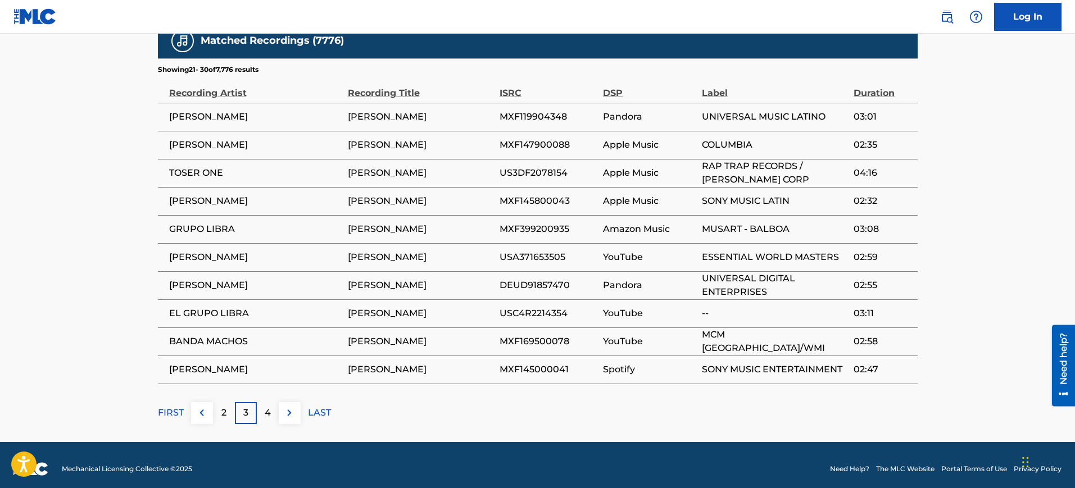
click at [271, 417] on div "4" at bounding box center [268, 413] width 22 height 22
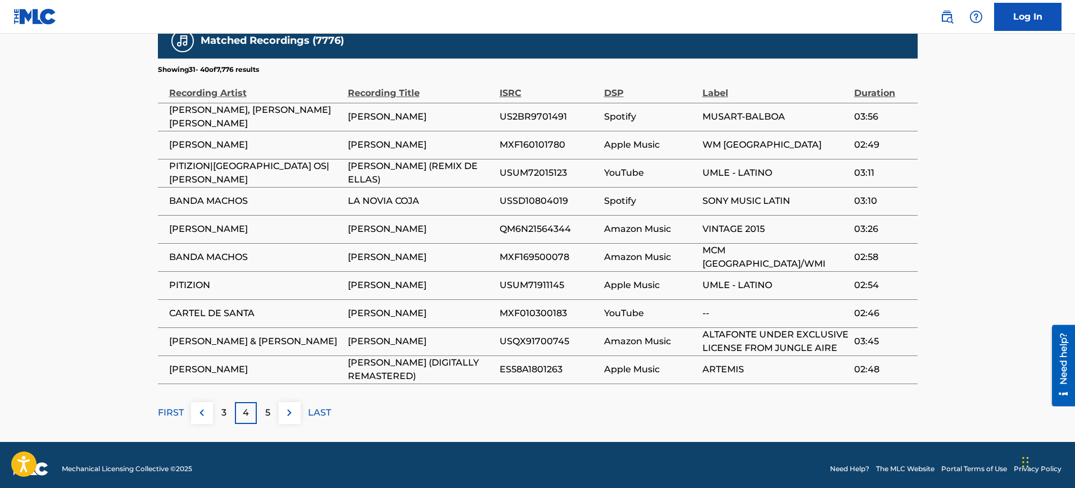
click at [271, 417] on div "5" at bounding box center [268, 413] width 22 height 22
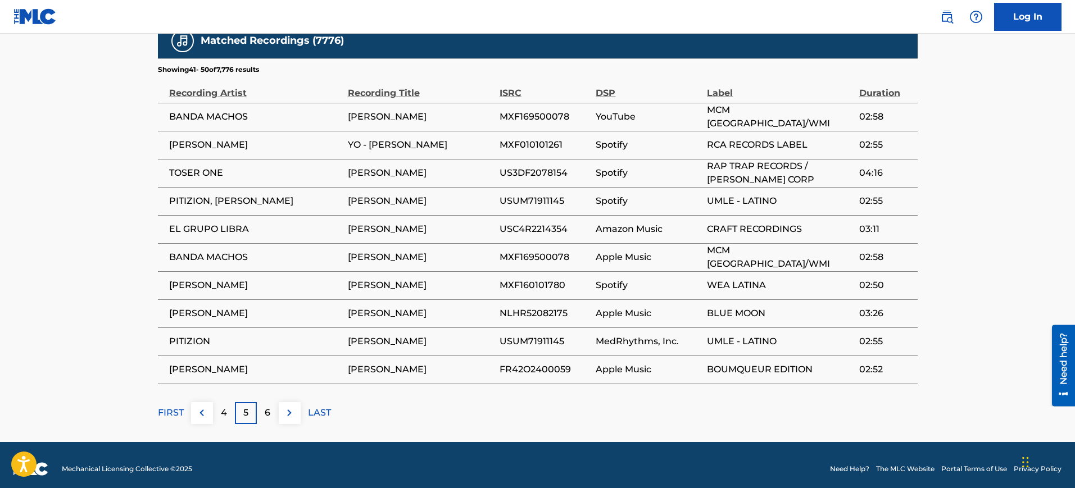
click at [271, 417] on div "6" at bounding box center [268, 413] width 22 height 22
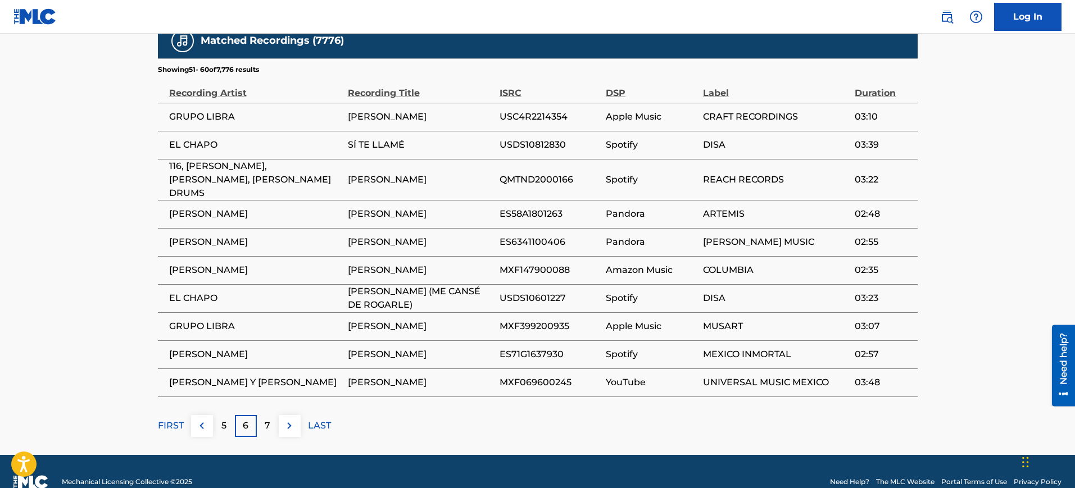
click at [271, 417] on div "7" at bounding box center [268, 426] width 22 height 22
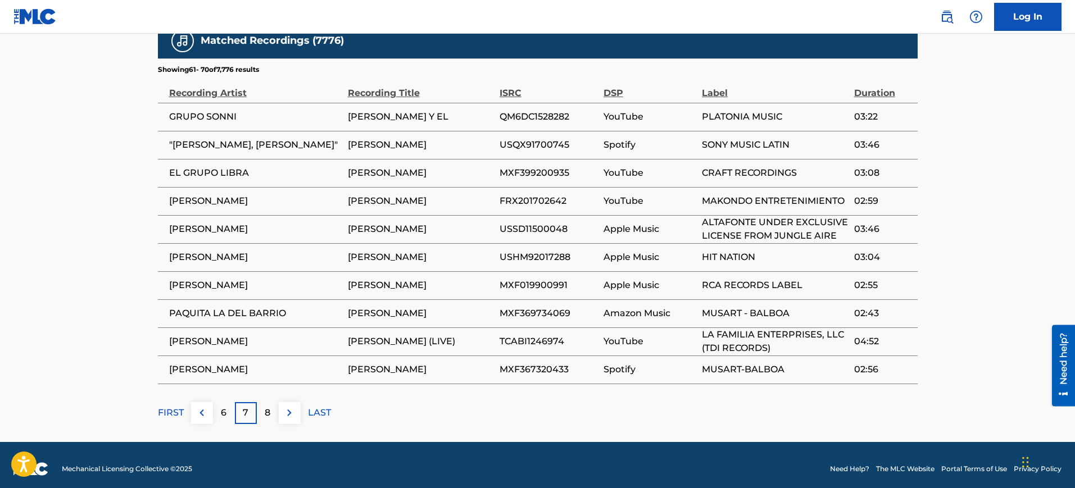
click at [271, 417] on div "8" at bounding box center [268, 413] width 22 height 22
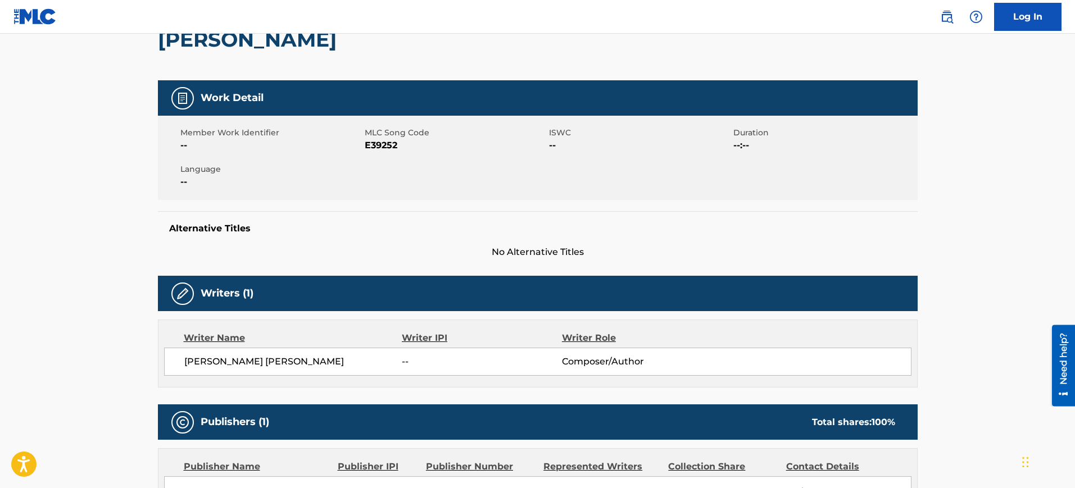
scroll to position [0, 0]
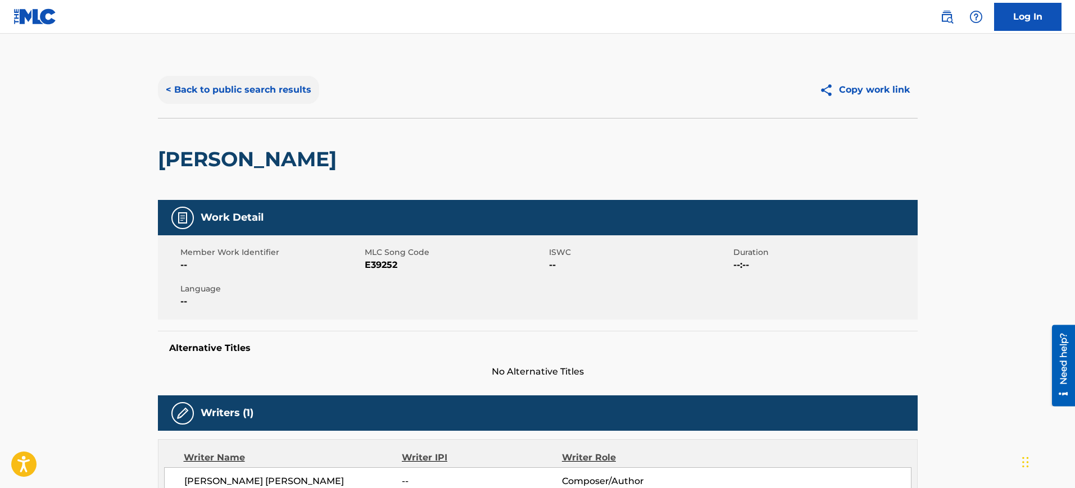
click at [203, 95] on button "< Back to public search results" at bounding box center [238, 90] width 161 height 28
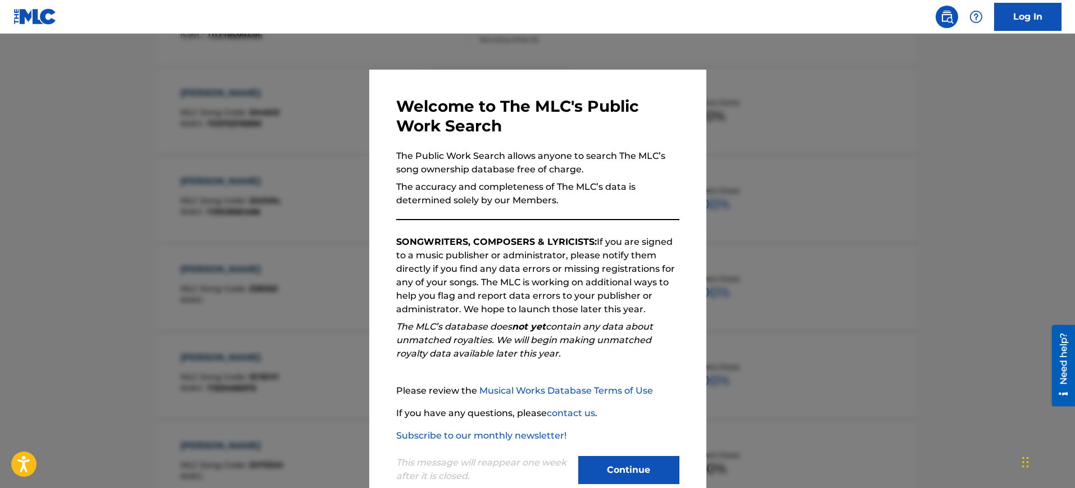
click at [738, 141] on div at bounding box center [537, 278] width 1075 height 488
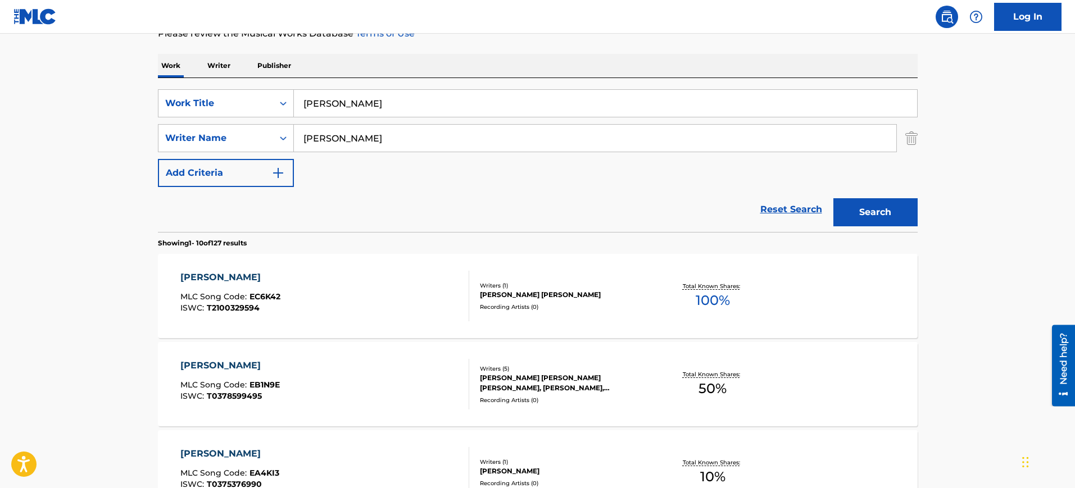
scroll to position [30, 0]
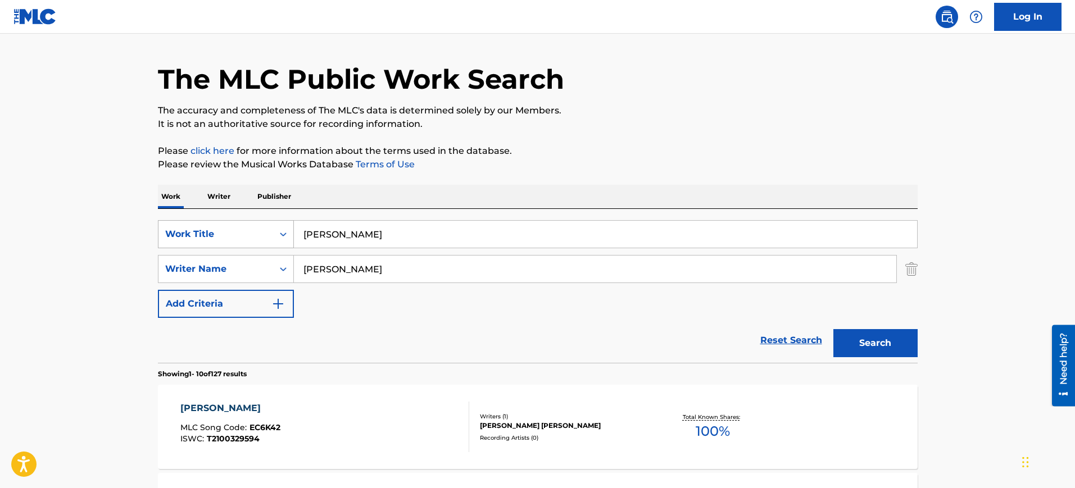
drag, startPoint x: 330, startPoint y: 242, endPoint x: 273, endPoint y: 247, distance: 58.1
click at [266, 246] on div "SearchWithCriteriabaf6b9ff-5e31-420a-a9a7-0f3ce2dc4a45 Work Title ELLA" at bounding box center [538, 234] width 760 height 28
paste input "PART OF YOUR WORLD ALAN MENKEN,"
type input "PART OF YOUR WORLD ALAN MENKEN,"
drag, startPoint x: 400, startPoint y: 262, endPoint x: 254, endPoint y: 267, distance: 146.2
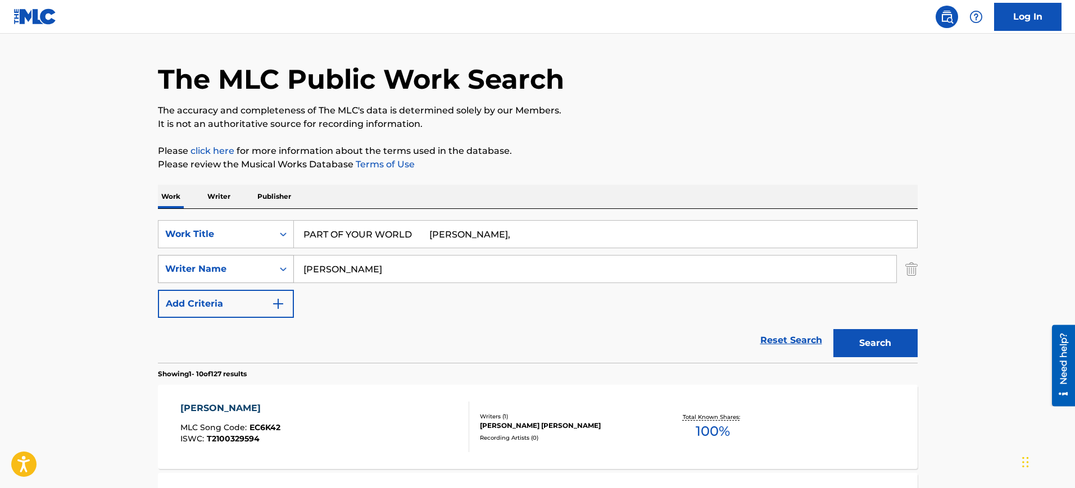
click at [254, 267] on div "SearchWithCriteriad270a169-7244-478e-9a00-0be5ea2e3944 Writer Name ALFREDO" at bounding box center [538, 269] width 760 height 28
paste input "PART OF YOUR WORLD ALAN MENKEN,"
type input "PART OF YOUR WORLD ALAN MENKEN,"
drag, startPoint x: 436, startPoint y: 231, endPoint x: 644, endPoint y: 231, distance: 208.5
click at [644, 231] on input "PART OF YOUR WORLD ALAN MENKEN," at bounding box center [605, 234] width 623 height 27
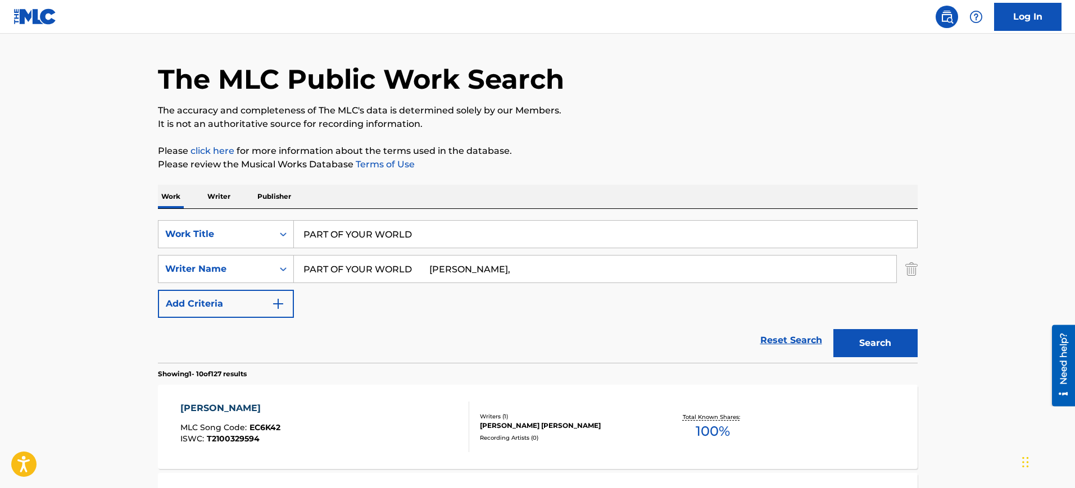
type input "PART OF YOUR WORLD"
click at [520, 262] on input "PART OF YOUR WORLD ALAN MENKEN," at bounding box center [595, 269] width 602 height 27
click at [519, 263] on input "PART OF YOUR WORLD ALAN MENKEN," at bounding box center [595, 269] width 602 height 27
drag, startPoint x: 421, startPoint y: 270, endPoint x: 131, endPoint y: 271, distance: 289.4
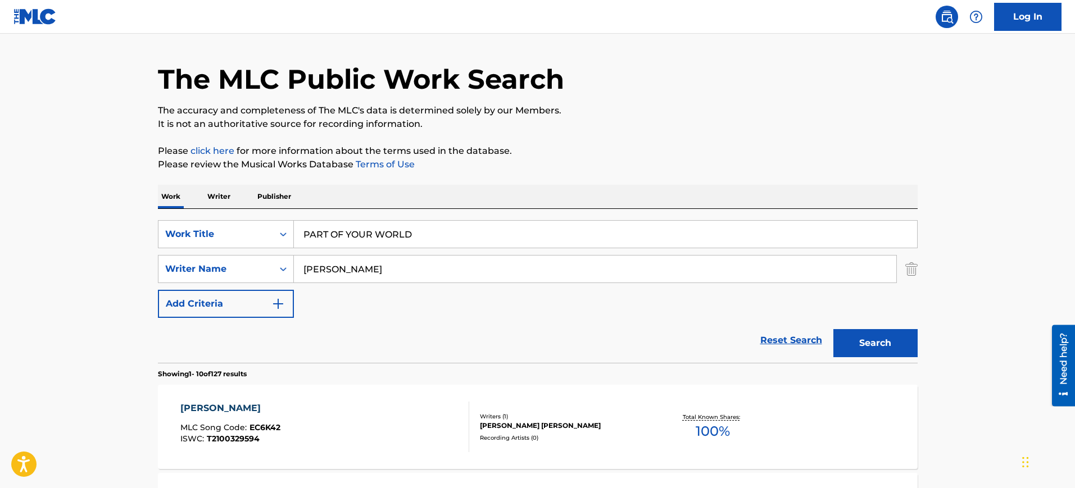
type input "ALAN MENKEN"
click at [833, 329] on button "Search" at bounding box center [875, 343] width 84 height 28
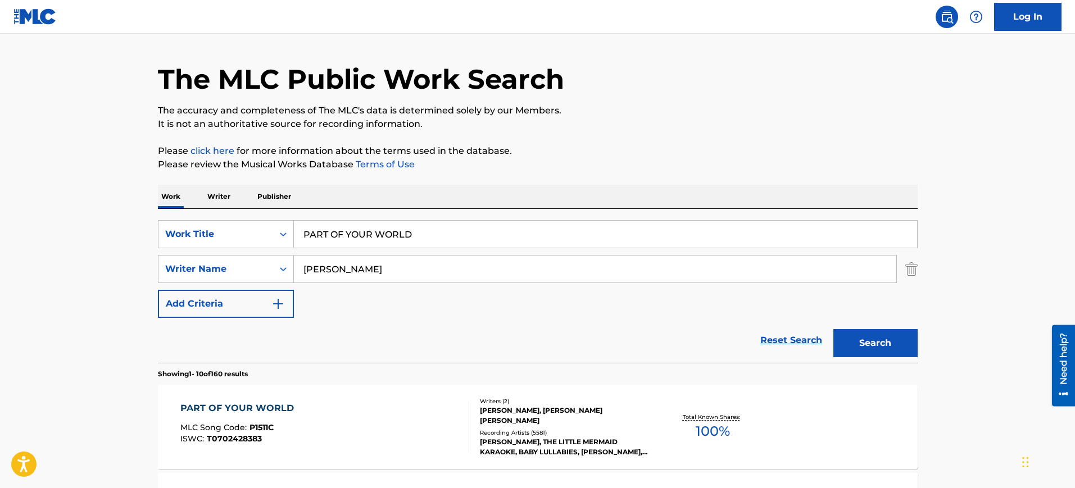
scroll to position [100, 0]
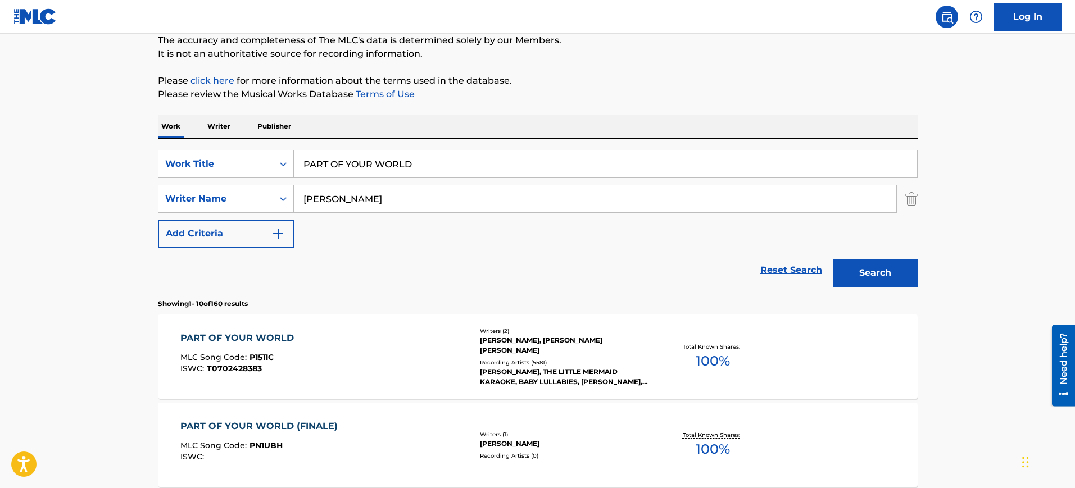
click at [385, 337] on div "PART OF YOUR WORLD MLC Song Code : P1511C ISWC : T0702428383" at bounding box center [324, 356] width 289 height 51
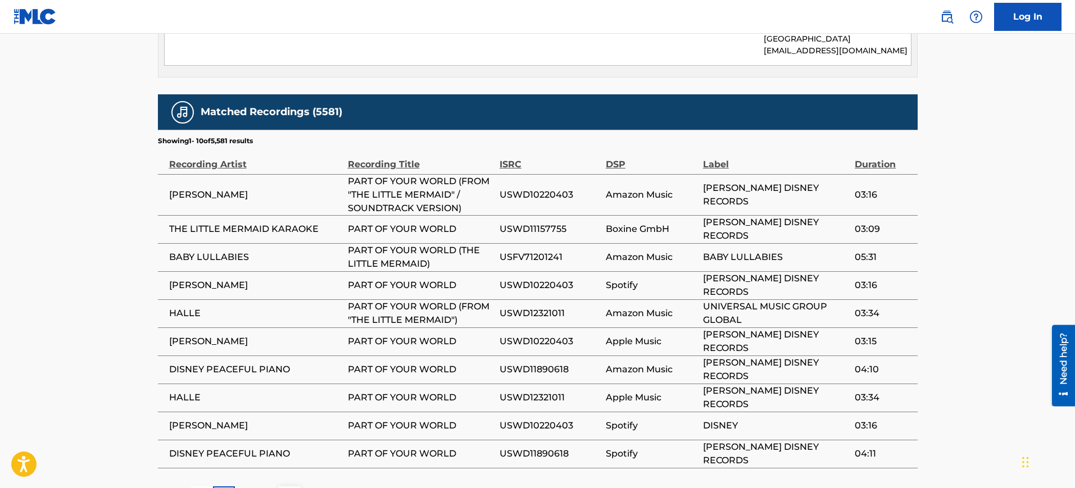
scroll to position [1396, 0]
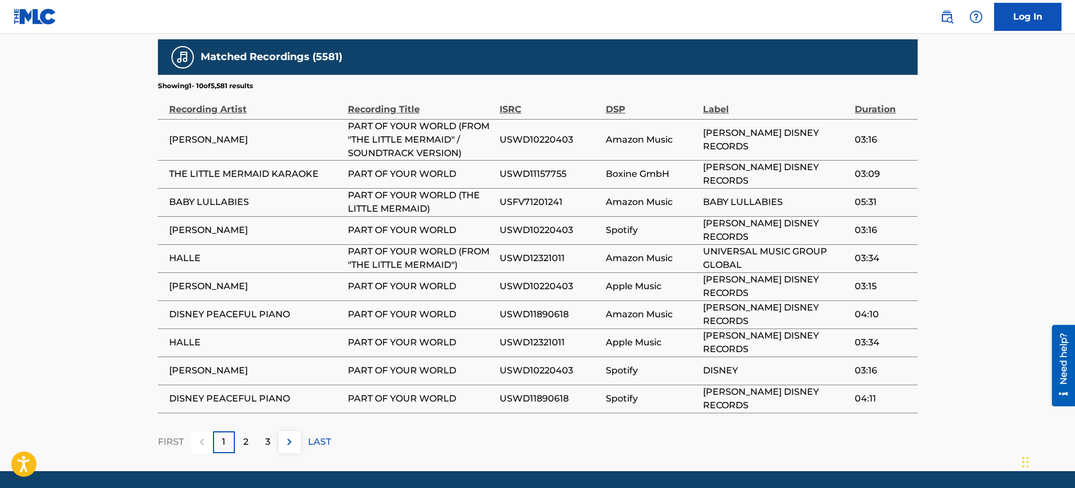
click at [542, 196] on span "USFV71201241" at bounding box center [549, 202] width 101 height 13
copy span "USFV71201241"
click at [254, 432] on div "2" at bounding box center [246, 443] width 22 height 22
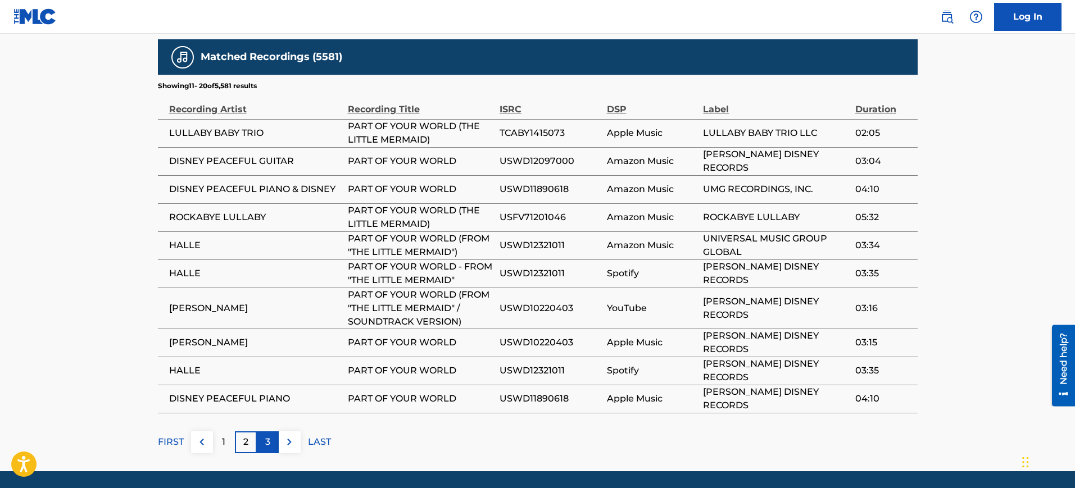
click at [258, 432] on div "3" at bounding box center [268, 443] width 22 height 22
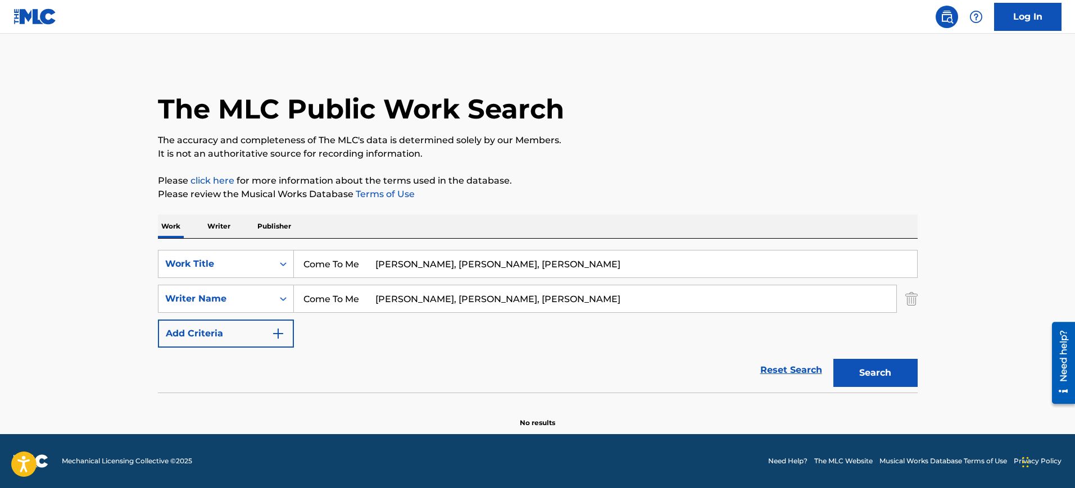
click at [598, 265] on input "Come To Me Jochem Fluitsma, Kirsten D Michel, Michael LaGrouw" at bounding box center [605, 264] width 623 height 27
type input "Come To Me"
drag, startPoint x: 573, startPoint y: 300, endPoint x: 133, endPoint y: 281, distance: 440.9
click at [133, 281] on main "The MLC Public Work Search The accuracy and completeness of The MLC's data is d…" at bounding box center [537, 234] width 1075 height 401
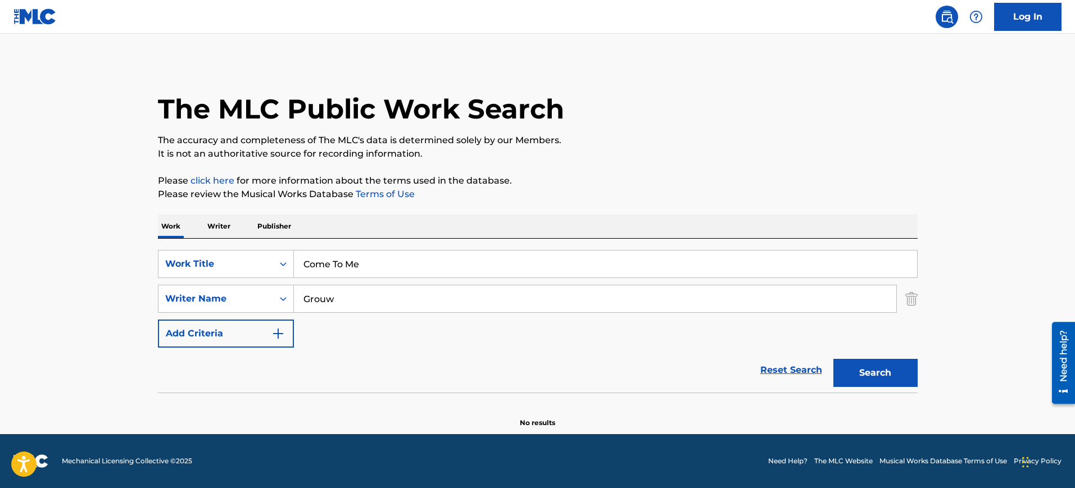
type input "Grouw"
click at [833, 359] on button "Search" at bounding box center [875, 373] width 84 height 28
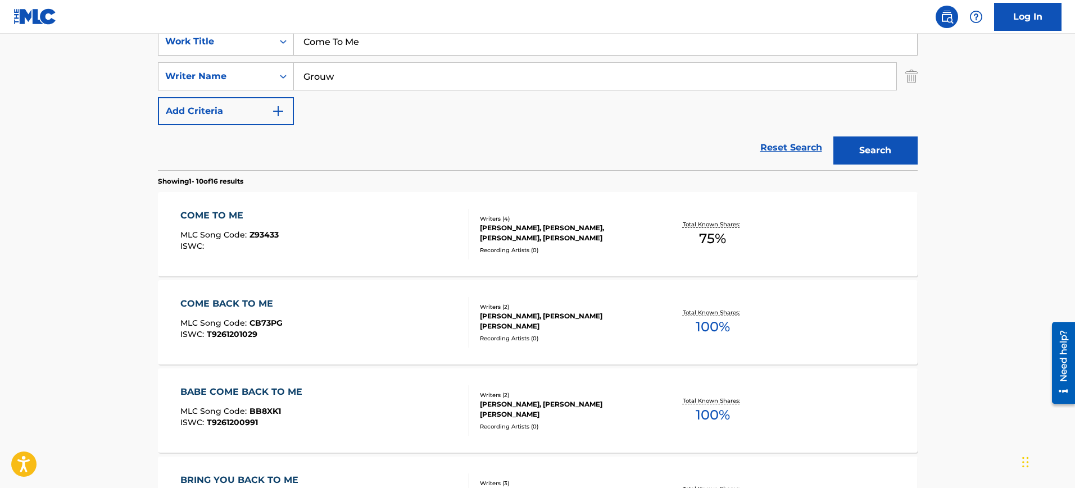
scroll to position [220, 0]
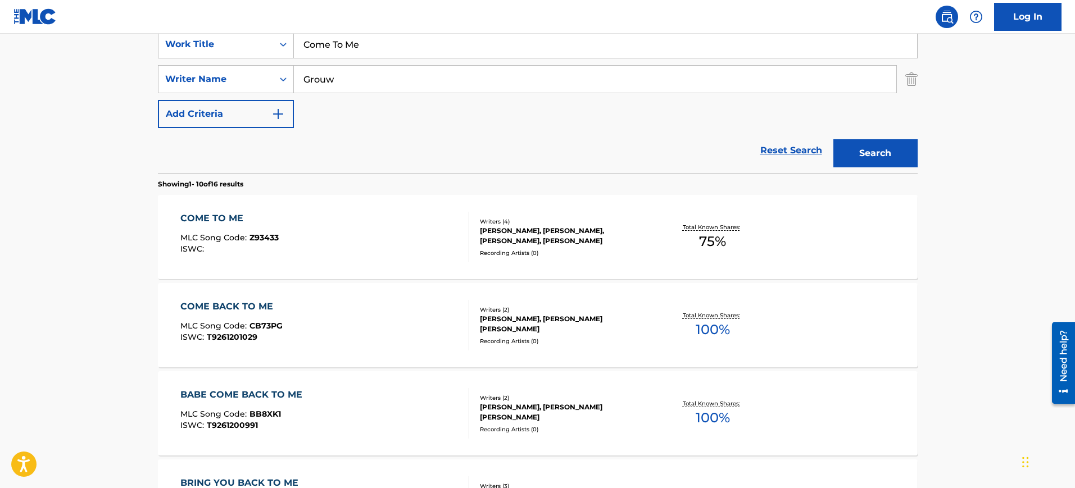
click at [245, 216] on div "COME TO ME" at bounding box center [229, 218] width 98 height 13
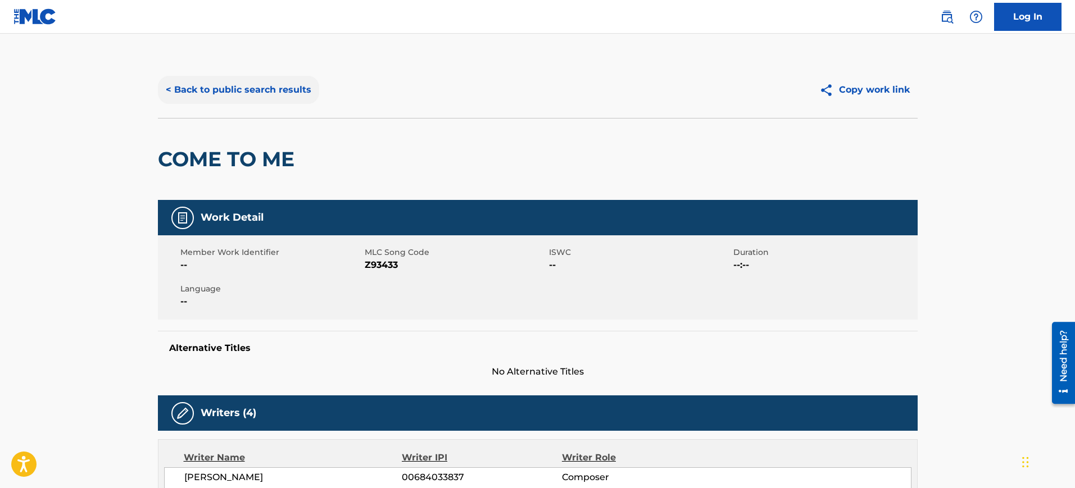
click at [232, 89] on button "< Back to public search results" at bounding box center [238, 90] width 161 height 28
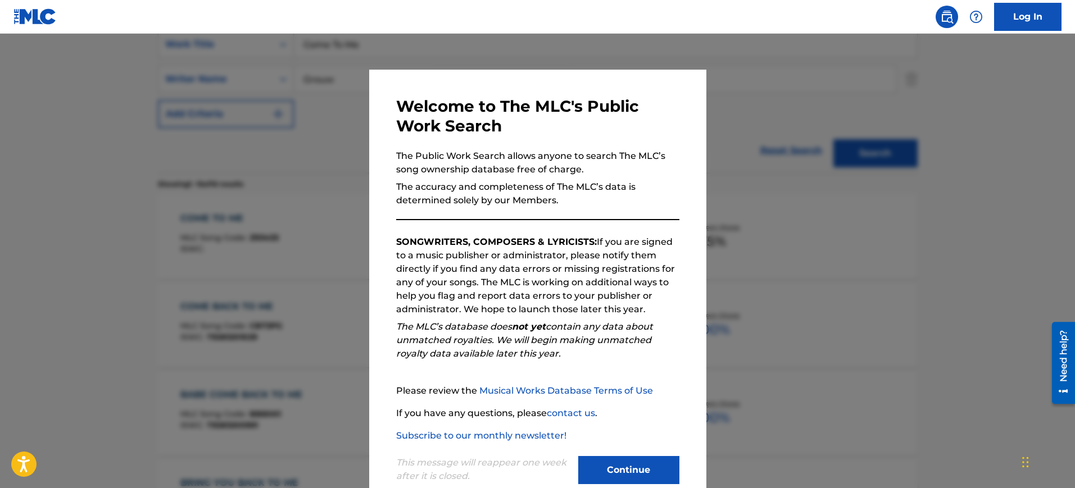
click at [736, 146] on div at bounding box center [537, 278] width 1075 height 488
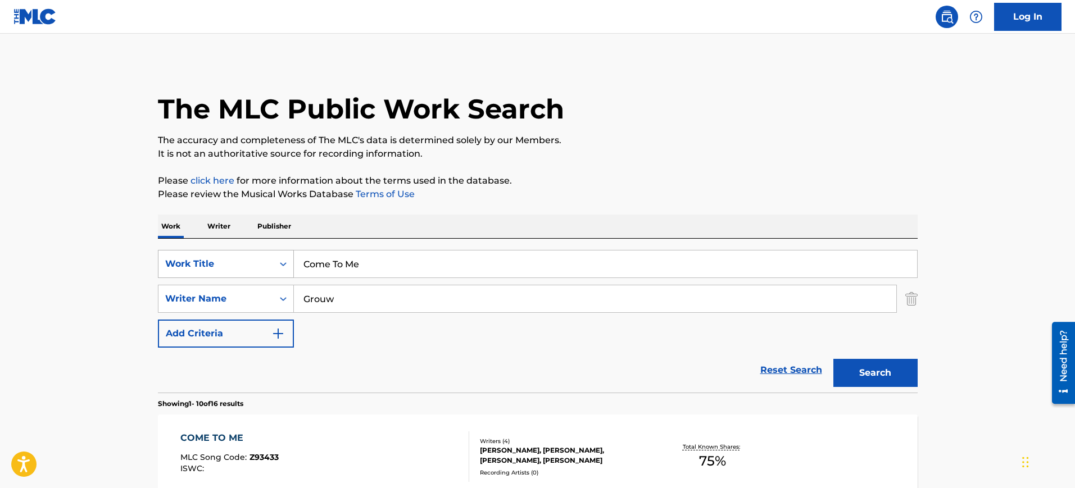
drag, startPoint x: 387, startPoint y: 271, endPoint x: 226, endPoint y: 273, distance: 160.7
click at [226, 273] on div "SearchWithCriteria3a02df73-e5b9-4b53-bf76-1594668f9502 Work Title Come To Me" at bounding box center [538, 264] width 760 height 28
paste input "LITTLE DRUMMER BOY HARRY SIMEONE, HENRY ONORATI"
type input "LITTLE DRUMMER BOY HARRY SIMEONE, HENRY ONORATI"
drag, startPoint x: 351, startPoint y: 299, endPoint x: 275, endPoint y: 297, distance: 75.3
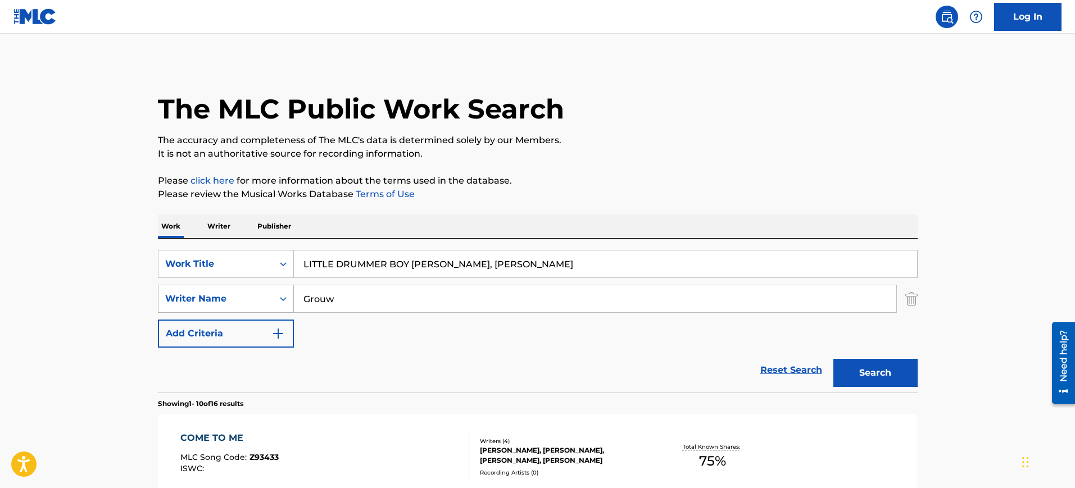
click at [226, 303] on div "SearchWithCriteria2d26733a-9ee5-4754-baa5-354210b1f703 Writer Name Grouw" at bounding box center [538, 299] width 760 height 28
paste input "LITTLE DRUMMER BOY HARRY SIMEONE, HENRY ONORATI"
type input "LITTLE DRUMMER BOY HARRY SIMEONE, HENRY ONORATI"
drag, startPoint x: 418, startPoint y: 266, endPoint x: 713, endPoint y: 267, distance: 295.0
click at [712, 266] on input "LITTLE DRUMMER BOY HARRY SIMEONE, HENRY ONORATI" at bounding box center [605, 264] width 623 height 27
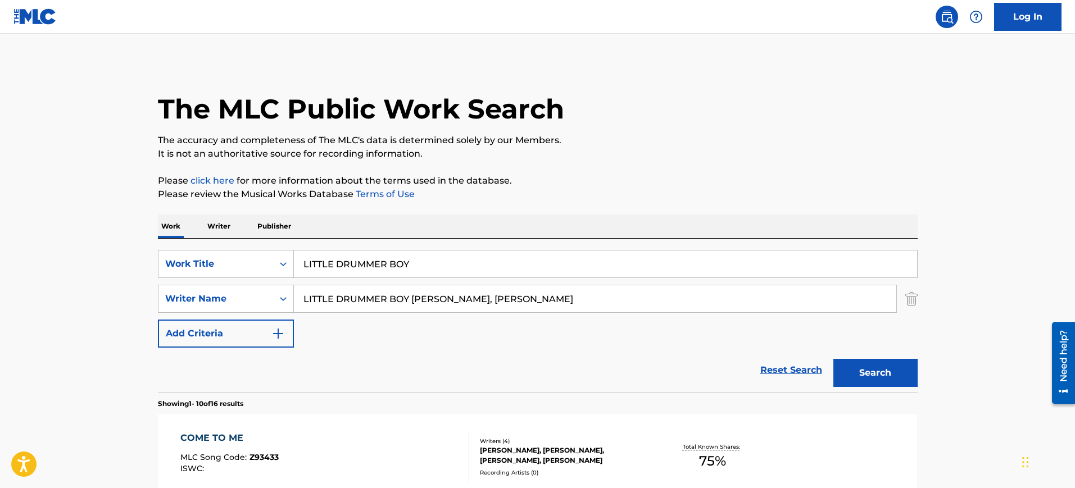
type input "LITTLE DRUMMER BOY"
drag, startPoint x: 537, startPoint y: 296, endPoint x: 12, endPoint y: 293, distance: 524.8
type input "ONORATI"
click at [833, 359] on button "Search" at bounding box center [875, 373] width 84 height 28
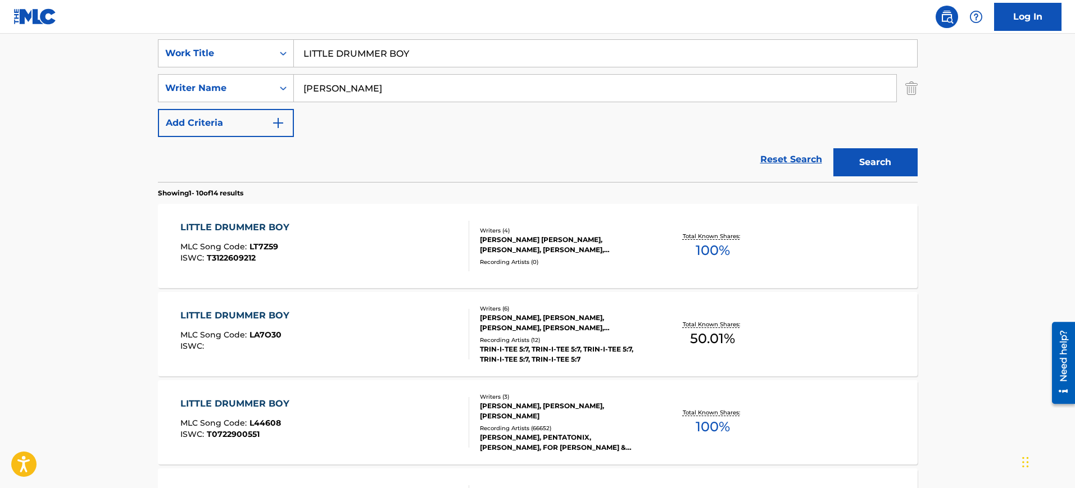
scroll to position [281, 0]
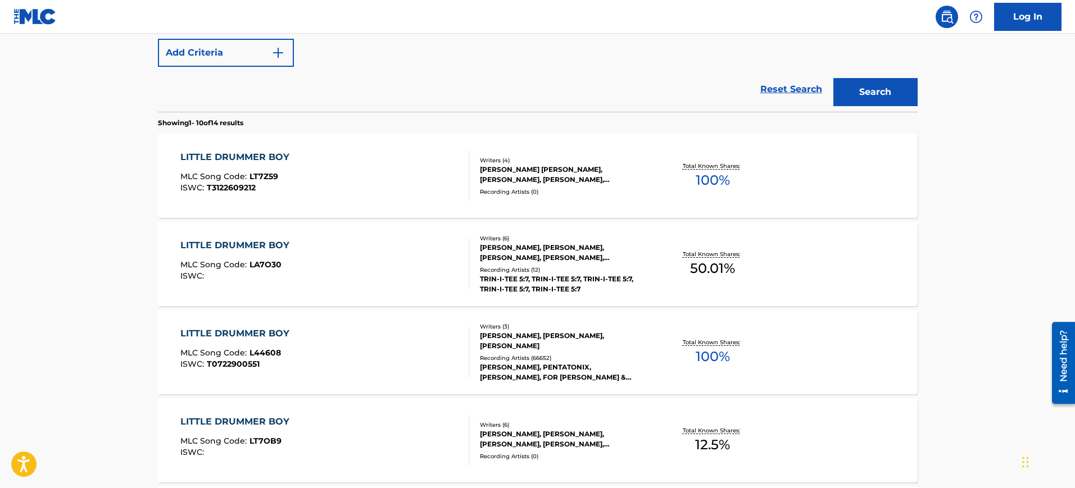
click at [279, 342] on div "LITTLE DRUMMER BOY MLC Song Code : L44608 ISWC : T0722900551" at bounding box center [237, 352] width 115 height 51
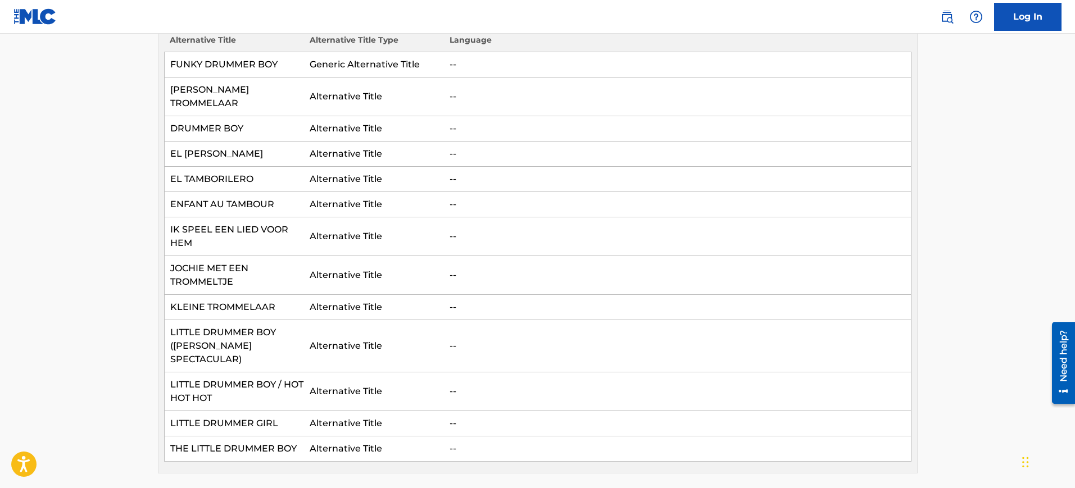
scroll to position [281, 0]
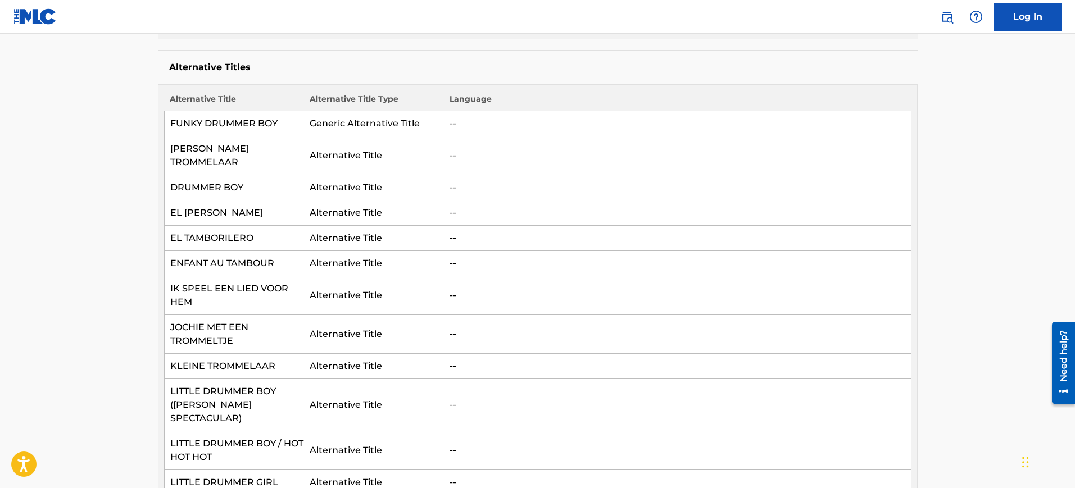
click at [612, 330] on td "--" at bounding box center [677, 334] width 467 height 39
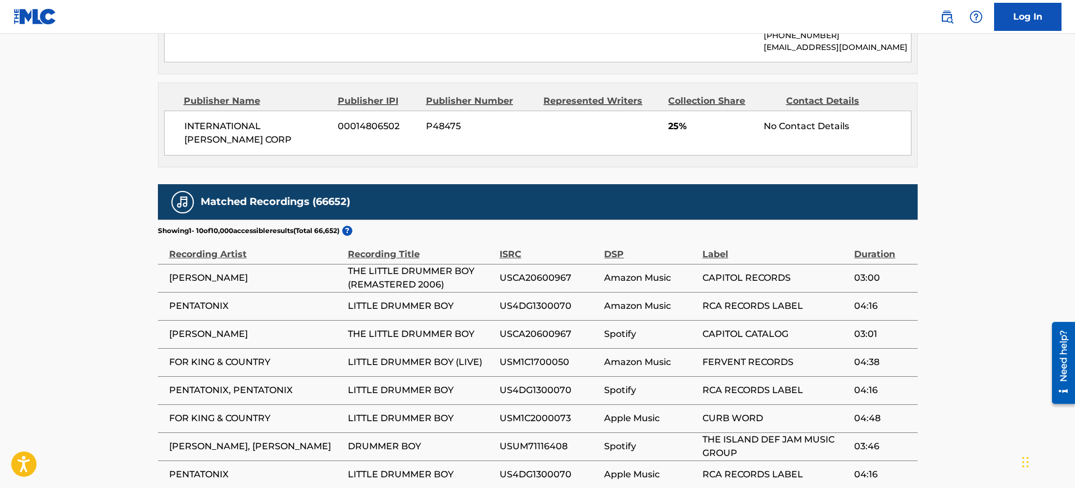
scroll to position [1124, 0]
